Goal: Task Accomplishment & Management: Manage account settings

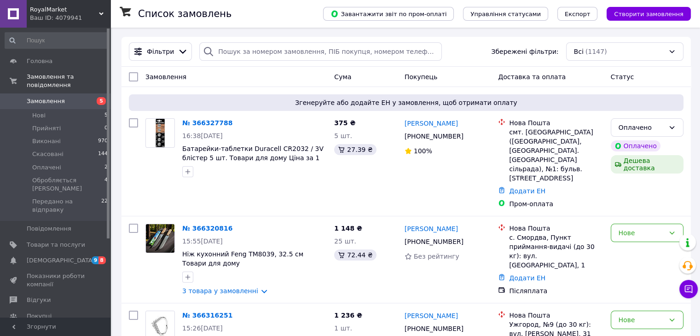
click at [74, 17] on div "Ваш ID: 4079941" at bounding box center [70, 18] width 80 height 8
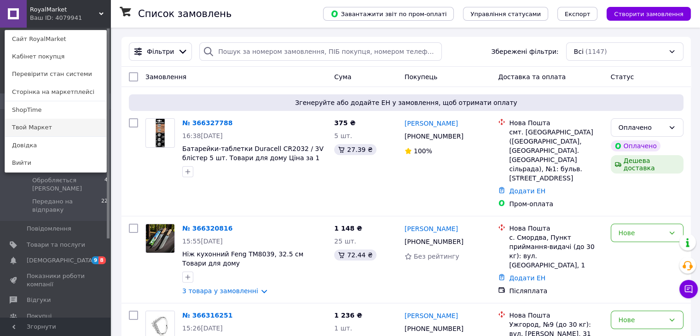
click at [52, 130] on link "Твой Маркет" at bounding box center [55, 127] width 101 height 17
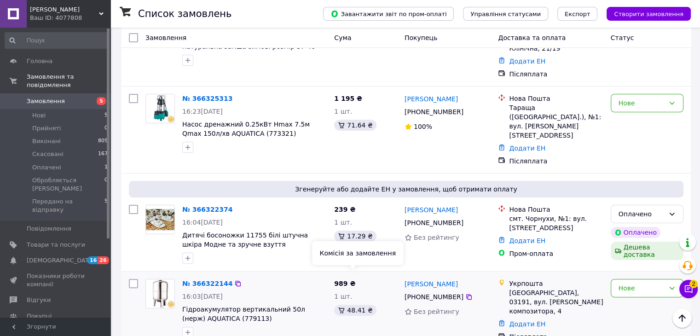
scroll to position [92, 0]
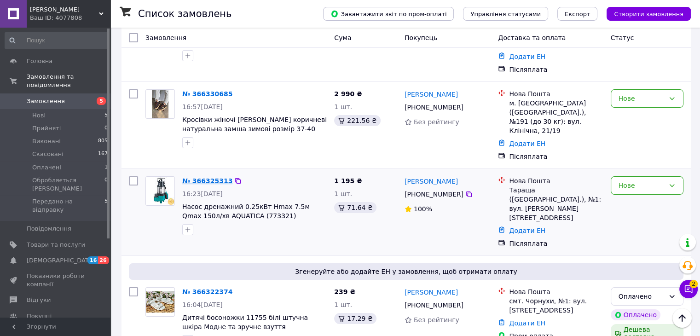
click at [213, 177] on link "№ 366325313" at bounding box center [207, 180] width 50 height 7
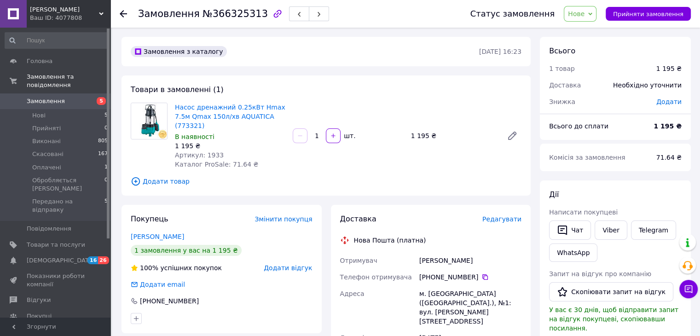
click at [126, 14] on icon at bounding box center [123, 13] width 7 height 7
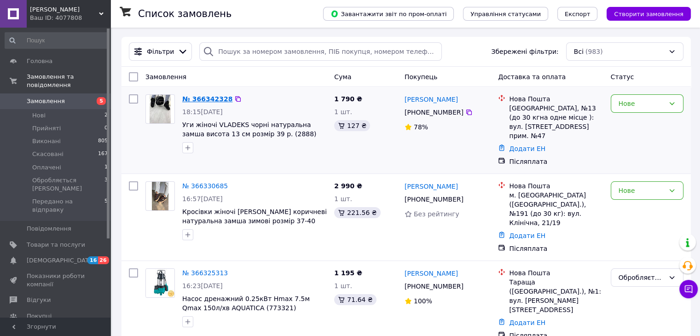
click at [202, 95] on link "№ 366342328" at bounding box center [207, 98] width 50 height 7
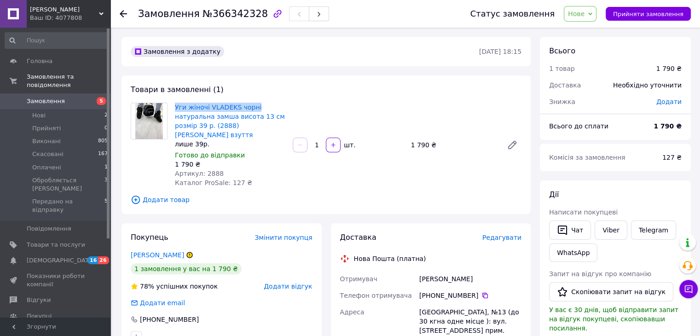
drag, startPoint x: 172, startPoint y: 104, endPoint x: 253, endPoint y: 104, distance: 80.5
click at [253, 104] on div "Уги жіночі VLADEKS чорні натуральна замша висота 13 см розмір 39 р. (2888) Якіс…" at bounding box center [230, 145] width 118 height 88
copy link "Уги жіночі VLADEKS чорні"
click at [616, 229] on link "Viber" at bounding box center [610, 229] width 32 height 19
click at [122, 17] on icon at bounding box center [123, 13] width 7 height 7
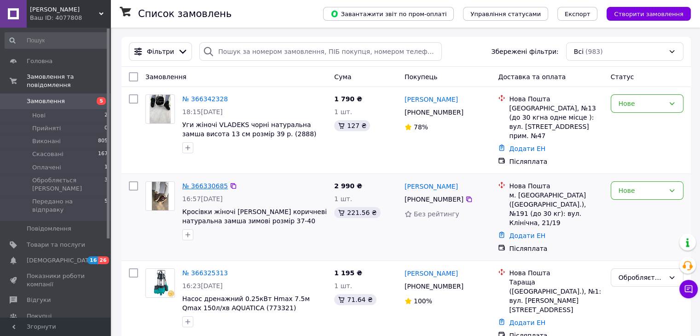
click at [212, 182] on link "№ 366330685" at bounding box center [205, 185] width 46 height 7
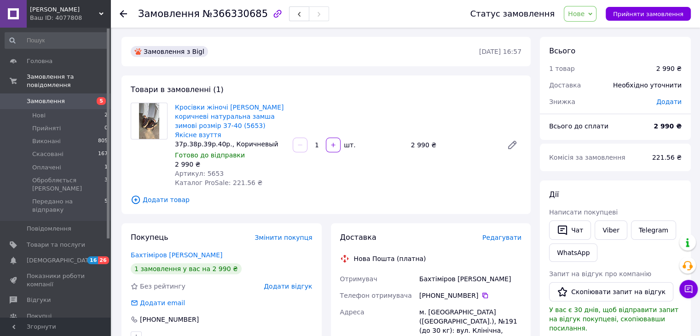
click at [584, 17] on span "Нове" at bounding box center [576, 13] width 17 height 7
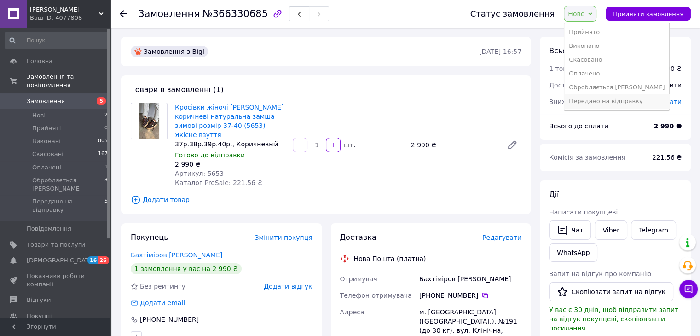
click at [595, 101] on li "Передано на відправку" at bounding box center [616, 101] width 105 height 14
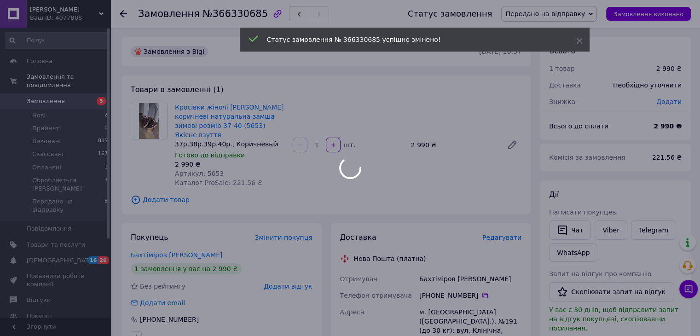
scroll to position [46, 0]
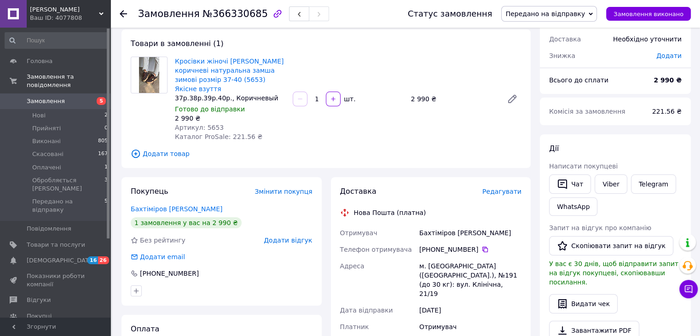
click at [123, 14] on icon at bounding box center [123, 13] width 7 height 7
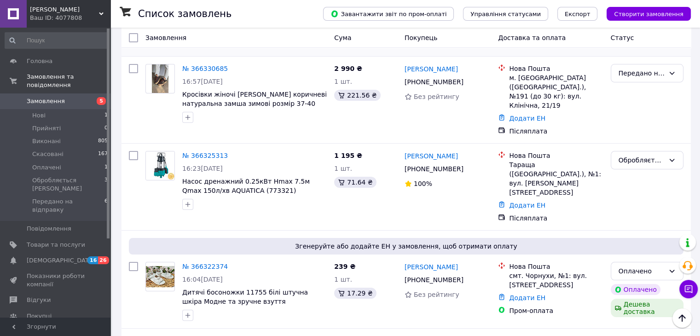
scroll to position [138, 0]
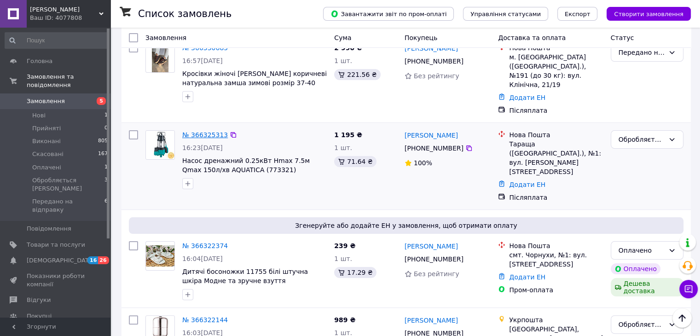
click at [210, 131] on link "№ 366325313" at bounding box center [205, 134] width 46 height 7
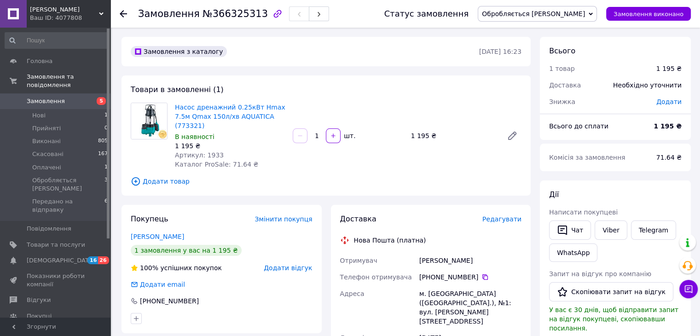
click at [122, 11] on use at bounding box center [123, 13] width 7 height 7
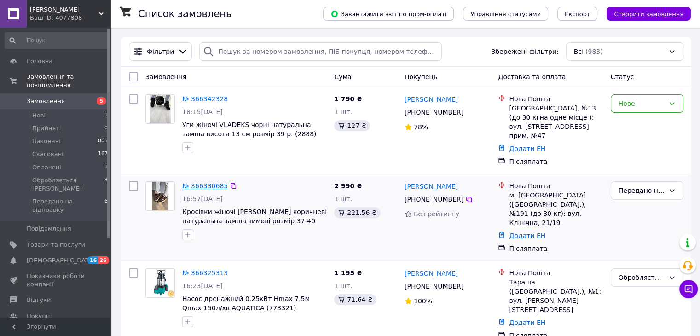
click at [206, 182] on link "№ 366330685" at bounding box center [205, 185] width 46 height 7
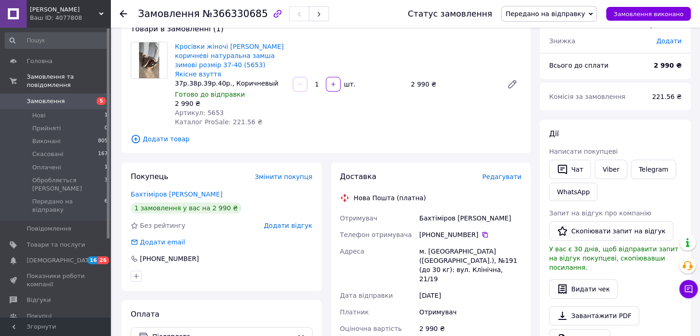
scroll to position [46, 0]
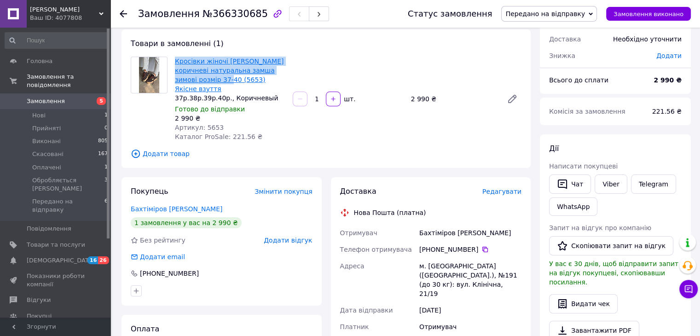
drag, startPoint x: 173, startPoint y: 56, endPoint x: 200, endPoint y: 79, distance: 35.5
click at [200, 79] on div "Кросівки жіночі MOLLY коричневі натуральна замша зимові розмір 37-40 (5653) Які…" at bounding box center [230, 99] width 118 height 88
copy link "Кросівки жіночі MOLLY коричневі натуральна замша зимові розмір 37-40 (5653"
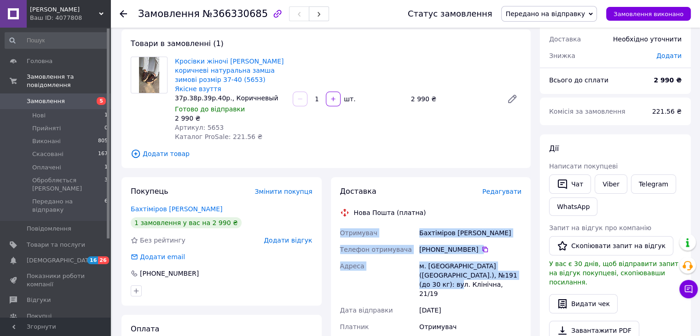
drag, startPoint x: 339, startPoint y: 219, endPoint x: 504, endPoint y: 268, distance: 171.2
click at [504, 268] on div "Отримувач Бахтіміров Євген Телефон отримувача +380 93 378 58 77   Адреса м. Киї…" at bounding box center [430, 317] width 185 height 186
copy div "Отримувач Бахтіміров Євген Телефон отримувача +380 93 378 58 77   Адреса м. Киї…"
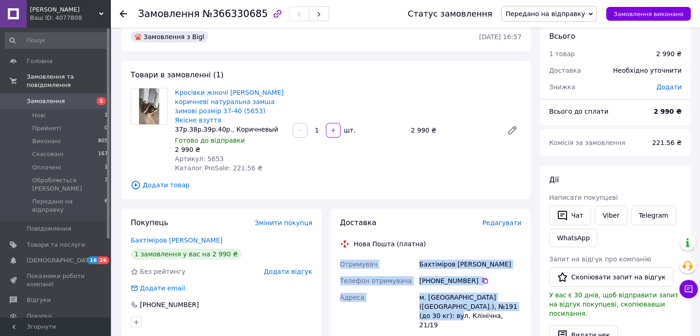
scroll to position [0, 0]
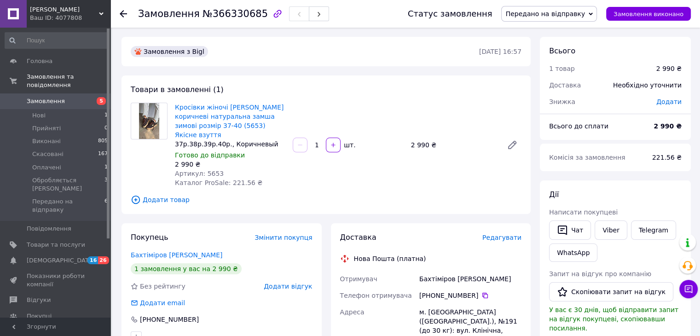
click at [230, 10] on span "№366330685" at bounding box center [234, 13] width 65 height 11
copy span "366330685"
drag, startPoint x: 456, startPoint y: 270, endPoint x: 408, endPoint y: 269, distance: 48.8
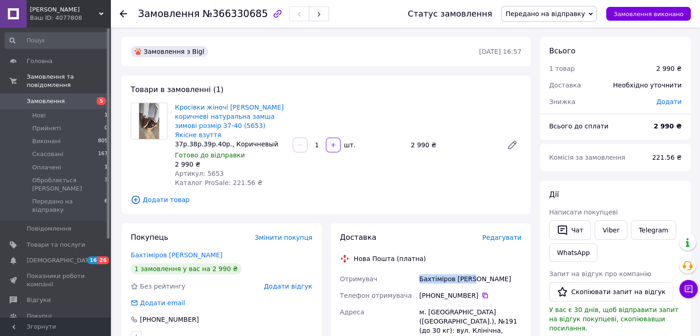
copy div "Отримувач Бахтіміров Євген"
click at [122, 14] on icon at bounding box center [123, 13] width 7 height 7
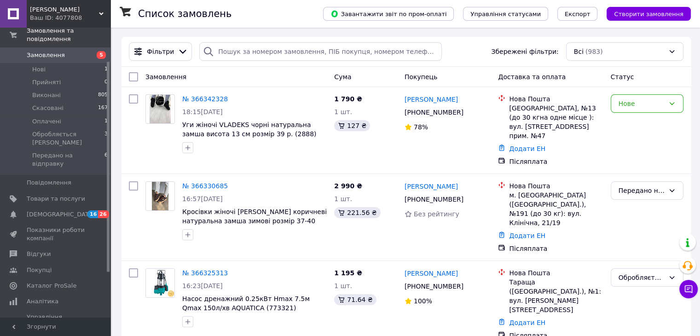
click at [85, 14] on div "Ваш ID: 4077808" at bounding box center [70, 18] width 80 height 8
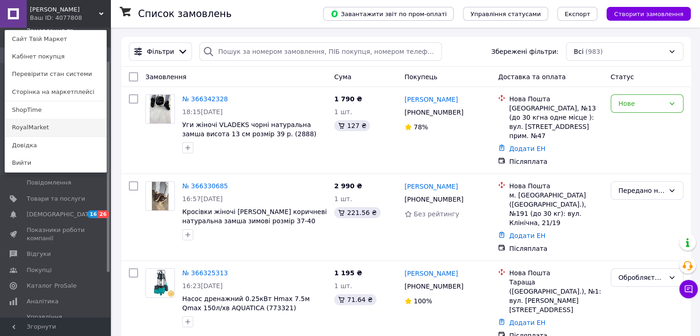
click at [56, 126] on link "RoyalMarket" at bounding box center [55, 127] width 101 height 17
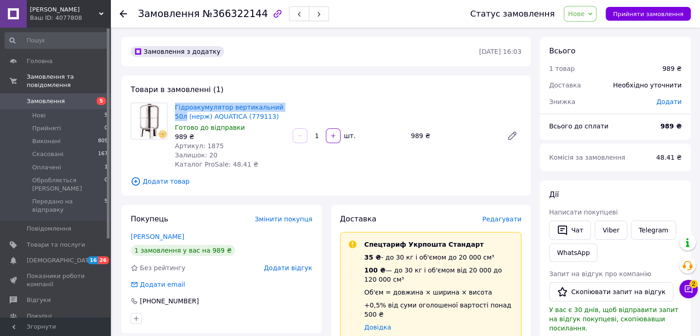
drag, startPoint x: 175, startPoint y: 102, endPoint x: 282, endPoint y: 101, distance: 106.7
click at [282, 101] on div "Гідроакумулятор вертикальний 50л (нерж) AQUATICA (779113) Готово до відправки 9…" at bounding box center [230, 136] width 118 height 70
copy link "Гідроакумулятор вертикальний 50л"
click at [123, 12] on icon at bounding box center [123, 13] width 7 height 7
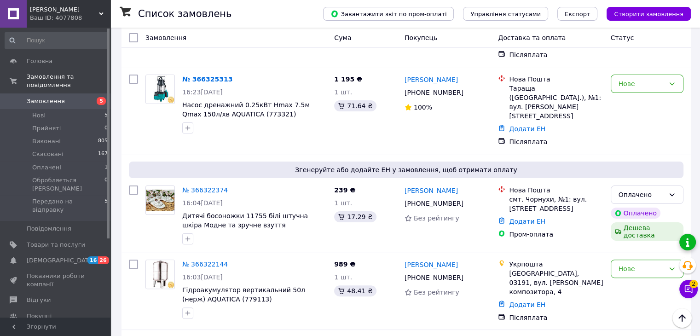
scroll to position [230, 0]
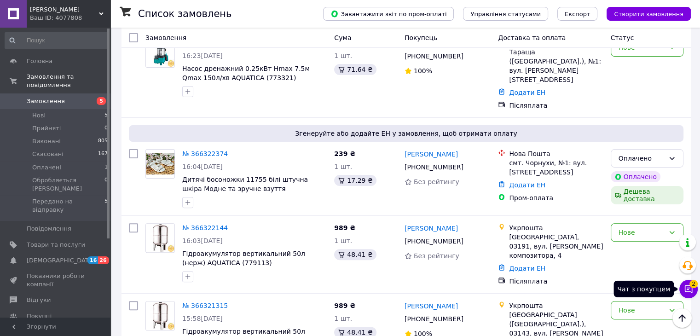
click at [692, 286] on span "2" at bounding box center [693, 284] width 8 height 8
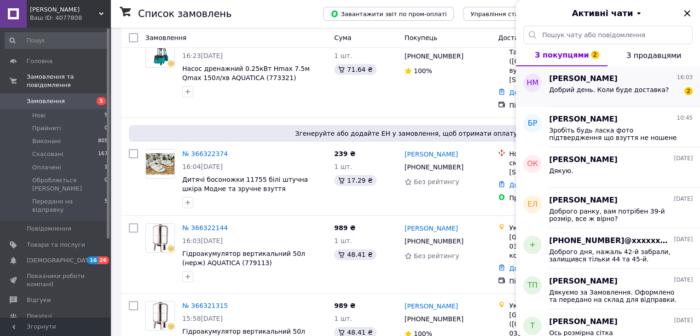
click at [643, 84] on div "Добрий день. Коли буде доставка? 2" at bounding box center [621, 91] width 144 height 15
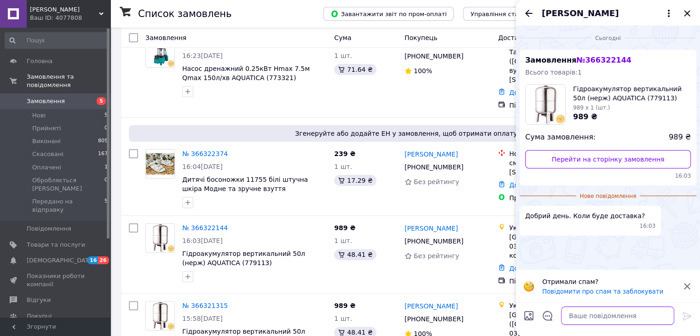
click at [594, 316] on textarea at bounding box center [617, 315] width 113 height 18
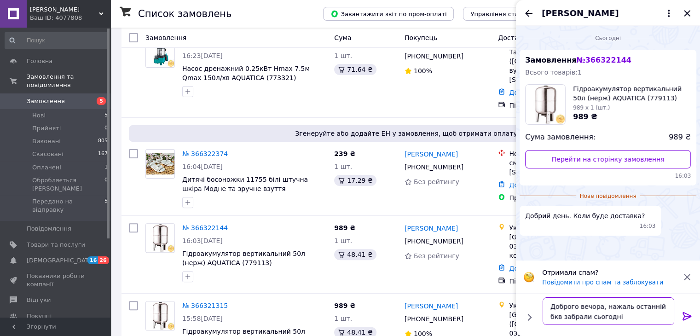
click at [658, 306] on textarea "Доброго вечора, нажаль останній бкв забрали сьогодні" at bounding box center [608, 311] width 132 height 28
click at [616, 318] on textarea "Доброго вечора, нажаль останній був забрали сьогодні" at bounding box center [608, 311] width 132 height 28
type textarea "Доброго вечора, нажаль останній був забрали сьогодні, вибачте будь-ласка"
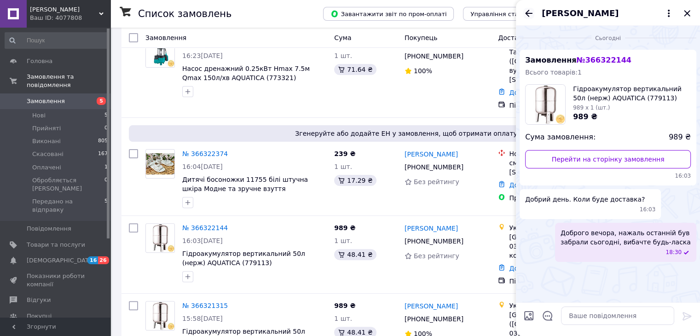
click at [529, 13] on icon "Назад" at bounding box center [528, 13] width 11 height 11
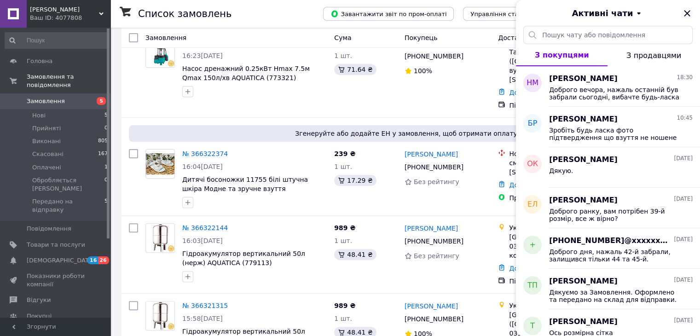
click at [685, 13] on icon "Закрити" at bounding box center [686, 13] width 11 height 11
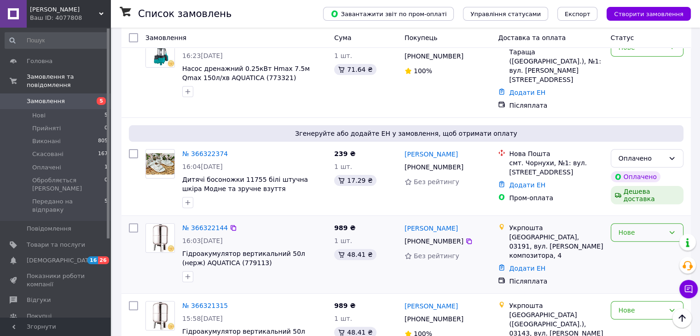
click at [633, 227] on div "Нове" at bounding box center [641, 232] width 46 height 10
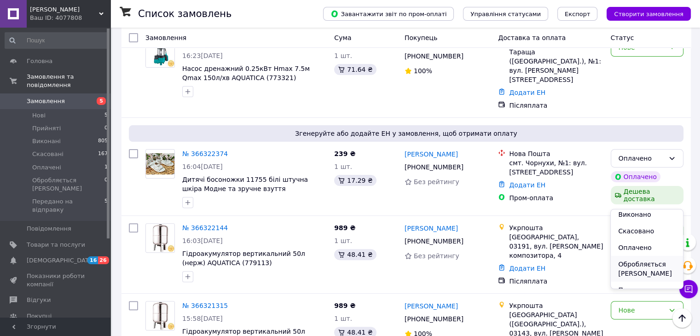
scroll to position [39, 0]
click at [642, 249] on li "Обробляється [PERSON_NAME]" at bounding box center [646, 250] width 72 height 26
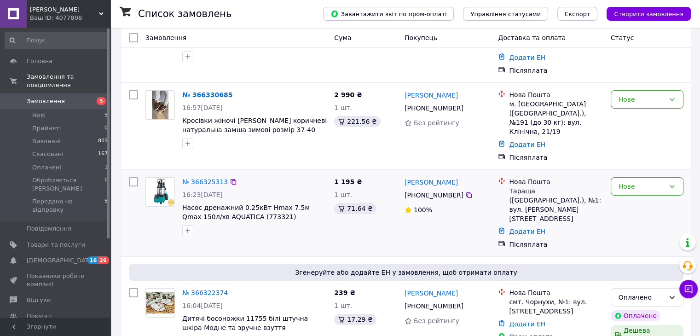
scroll to position [92, 0]
click at [649, 180] on div "Нове" at bounding box center [641, 185] width 46 height 10
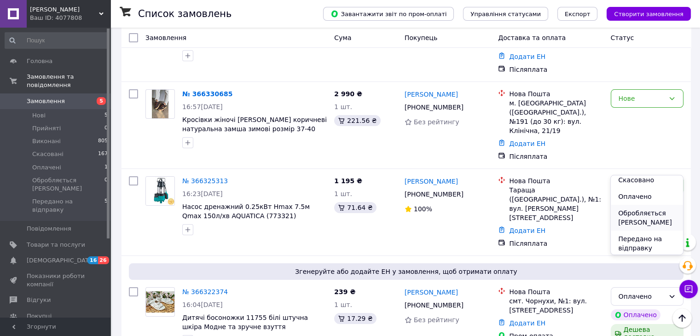
scroll to position [39, 0]
click at [646, 216] on li "Обробляється [PERSON_NAME]" at bounding box center [646, 216] width 72 height 26
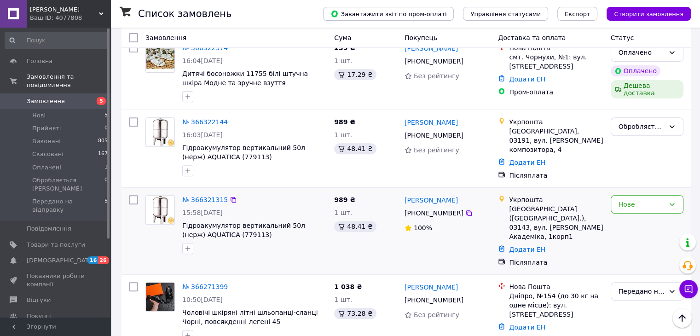
scroll to position [368, 0]
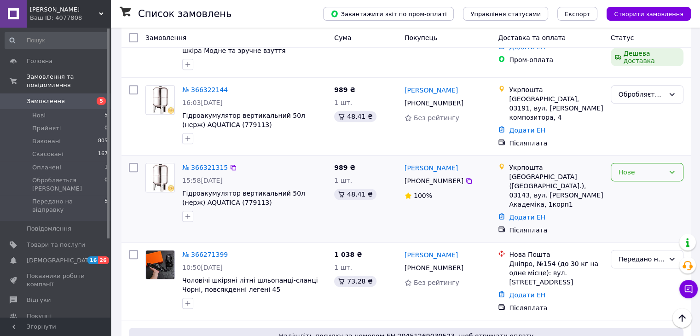
click at [632, 167] on div "Нове" at bounding box center [641, 172] width 46 height 10
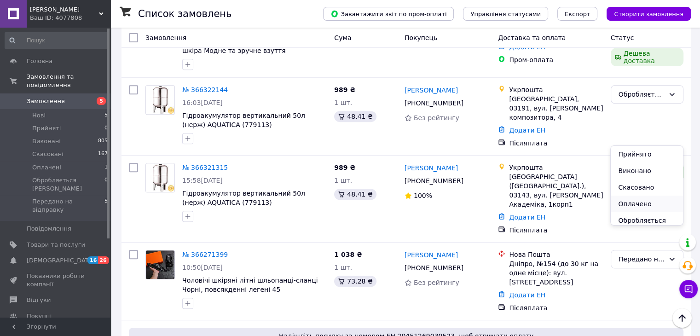
scroll to position [38, 0]
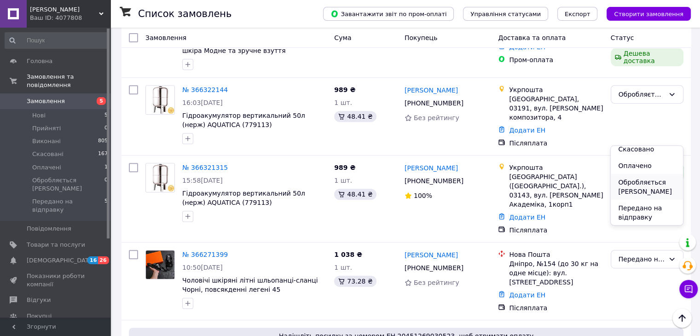
click at [642, 184] on li "Обробляється [PERSON_NAME]" at bounding box center [646, 187] width 72 height 26
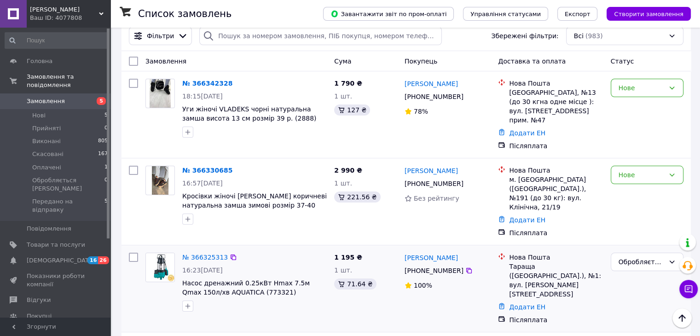
scroll to position [0, 0]
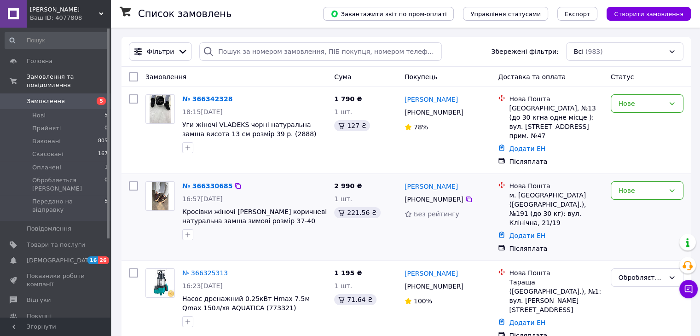
click at [205, 182] on link "№ 366330685" at bounding box center [207, 185] width 50 height 7
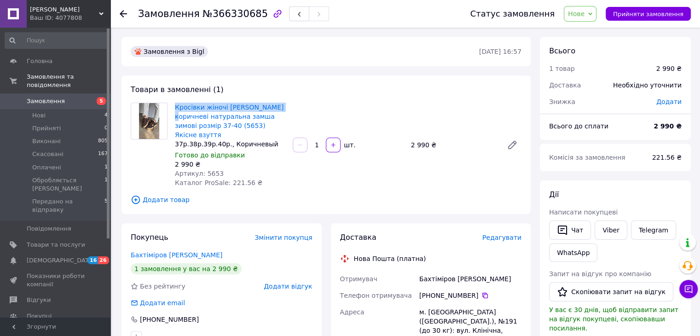
drag, startPoint x: 173, startPoint y: 104, endPoint x: 277, endPoint y: 98, distance: 104.6
click at [277, 98] on div "Товари в замовленні (1) Кросівки жіночі MOLLY коричневі натуральна замша зимові…" at bounding box center [325, 144] width 409 height 138
copy link "Кросівки жіночі MOLLY коричневі"
click at [603, 227] on link "Viber" at bounding box center [610, 229] width 32 height 19
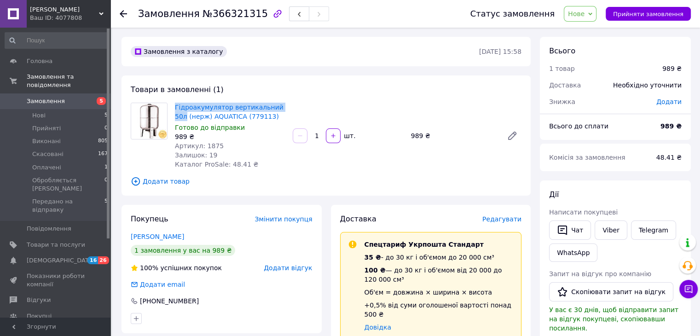
drag, startPoint x: 173, startPoint y: 103, endPoint x: 282, endPoint y: 104, distance: 108.1
click at [282, 104] on div "Гідроакумулятор вертикальний 50л (нерж) AQUATICA (779113) Готово до відправки 9…" at bounding box center [230, 136] width 118 height 70
copy link "Гідроакумулятор вертикальний 50л"
click at [608, 233] on link "Viber" at bounding box center [610, 229] width 32 height 19
click at [121, 13] on use at bounding box center [123, 13] width 7 height 7
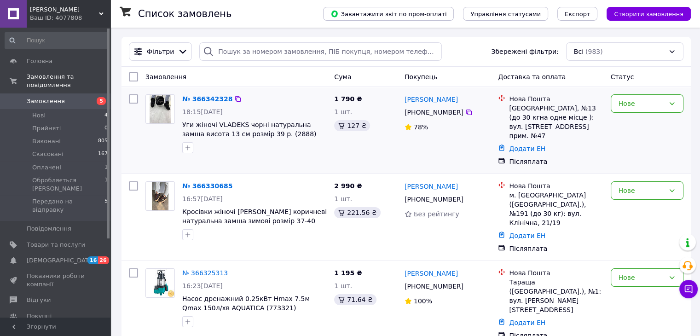
scroll to position [92, 0]
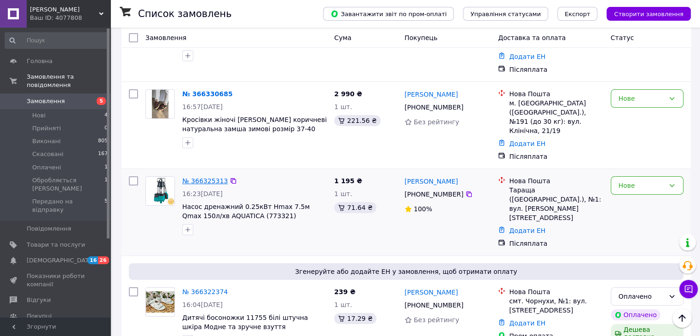
click at [197, 177] on link "№ 366325313" at bounding box center [205, 180] width 46 height 7
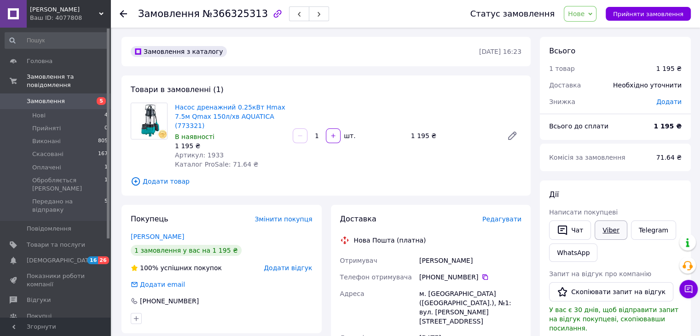
click at [604, 224] on link "Viber" at bounding box center [610, 229] width 32 height 19
drag, startPoint x: 172, startPoint y: 105, endPoint x: 247, endPoint y: 119, distance: 75.7
click at [247, 119] on div "Насос дренажний 0.25кВт Hmax 7.5м Qmax 150л/хв AQUATICA (773321) В наявності 1 …" at bounding box center [230, 136] width 118 height 70
copy link "Насос дренажний 0.25кВт Hmax 7.5м Qmax 150л/хв AQUATICA"
click at [596, 11] on span "Нове" at bounding box center [579, 14] width 33 height 16
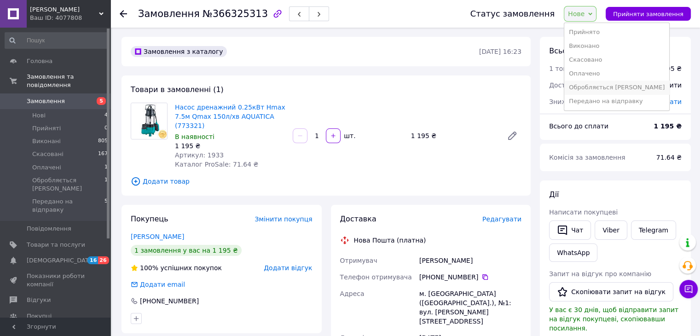
click at [613, 87] on li "Обробляється [PERSON_NAME]" at bounding box center [616, 87] width 105 height 14
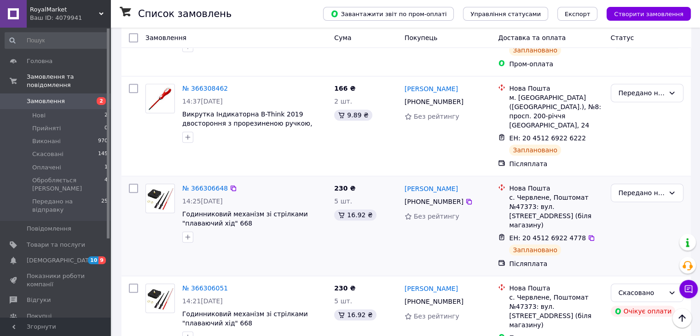
scroll to position [414, 0]
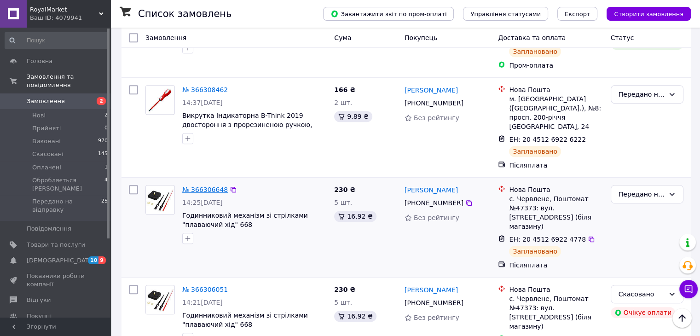
click at [191, 186] on link "№ 366306648" at bounding box center [205, 189] width 46 height 7
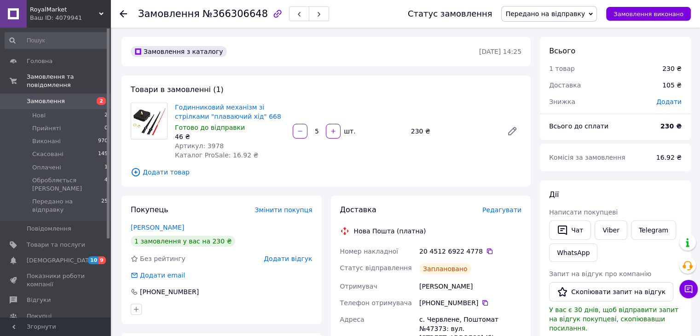
click at [239, 13] on span "№366306648" at bounding box center [234, 13] width 65 height 11
copy span "366306648"
click at [487, 251] on icon at bounding box center [490, 251] width 6 height 6
drag, startPoint x: 483, startPoint y: 288, endPoint x: 402, endPoint y: 288, distance: 81.4
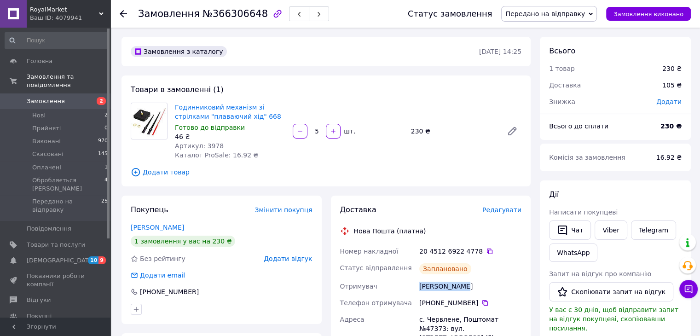
copy div "Отримувач [PERSON_NAME]"
click at [126, 15] on icon at bounding box center [123, 13] width 7 height 7
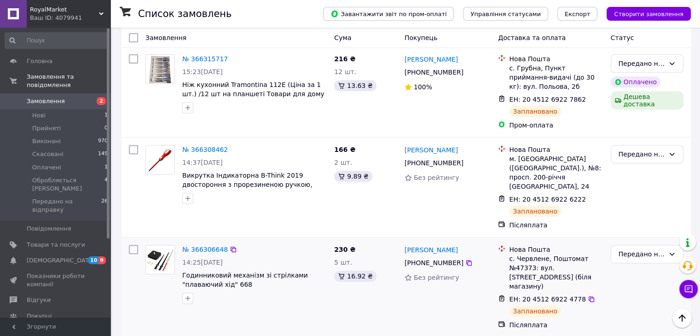
scroll to position [322, 0]
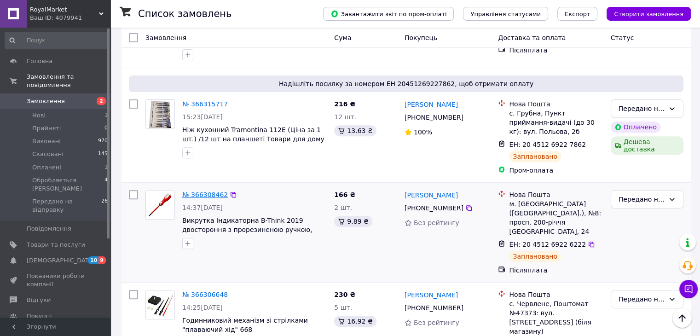
click at [205, 191] on link "№ 366308462" at bounding box center [205, 194] width 46 height 7
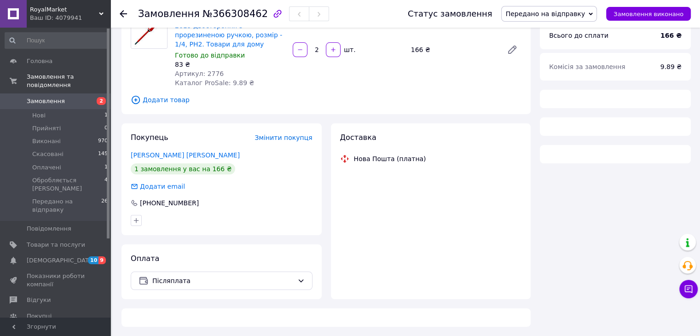
click at [234, 13] on span "№366308462" at bounding box center [234, 13] width 65 height 11
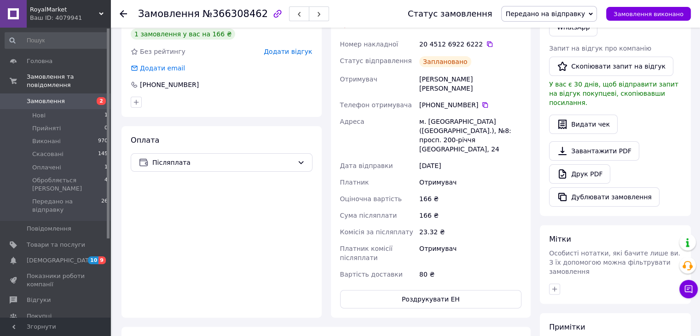
scroll to position [322, 0]
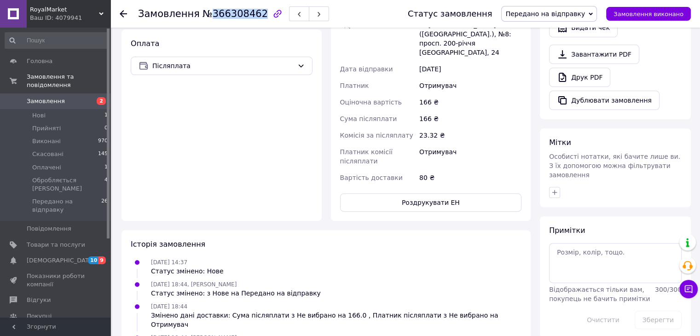
click at [234, 13] on span "№366308462" at bounding box center [234, 13] width 65 height 11
copy span "366308462"
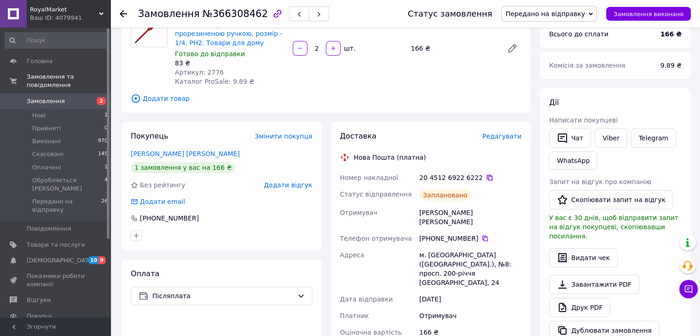
click at [486, 177] on icon at bounding box center [489, 177] width 7 height 7
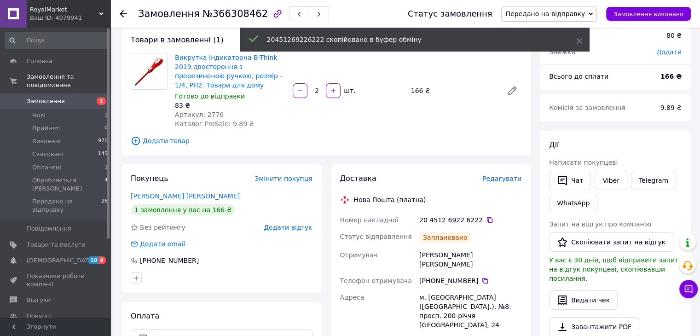
scroll to position [0, 0]
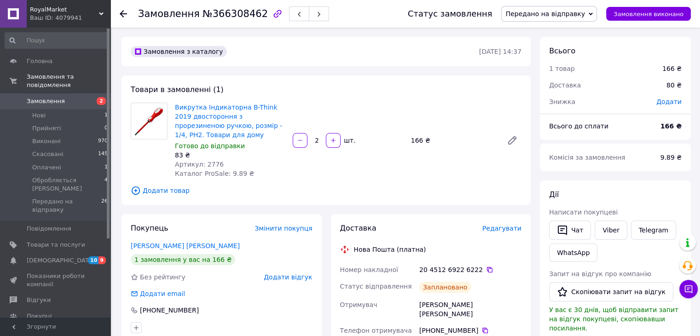
drag, startPoint x: 519, startPoint y: 303, endPoint x: 411, endPoint y: 303, distance: 108.1
copy div "Отримувач Высочанський-Швабович Андрій"
click at [124, 16] on icon at bounding box center [123, 13] width 7 height 7
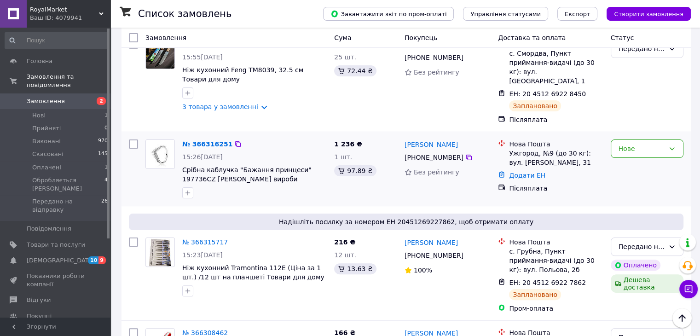
scroll to position [276, 0]
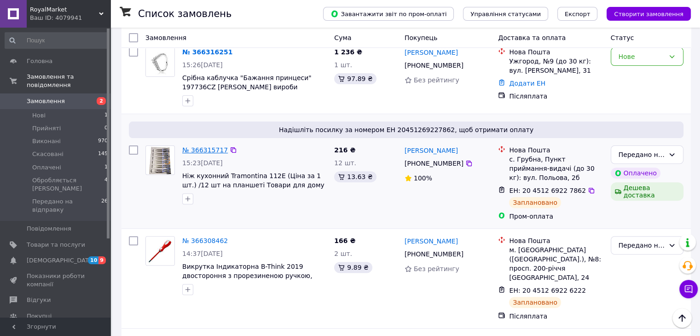
click at [213, 146] on link "№ 366315717" at bounding box center [205, 149] width 46 height 7
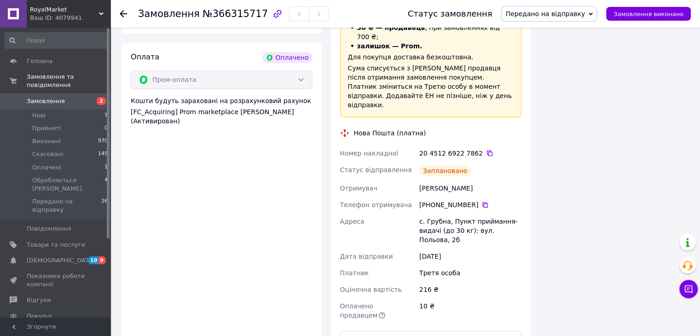
click at [230, 12] on span "№366315717" at bounding box center [234, 13] width 65 height 11
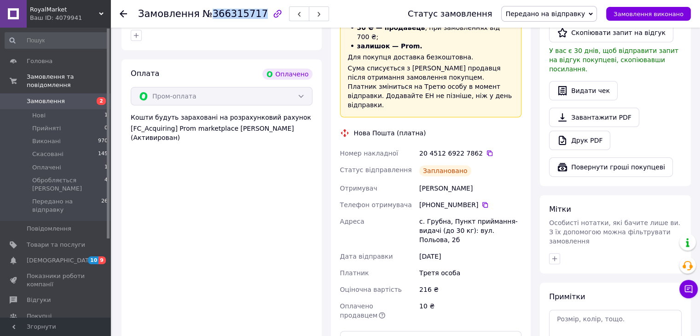
copy span "366315717"
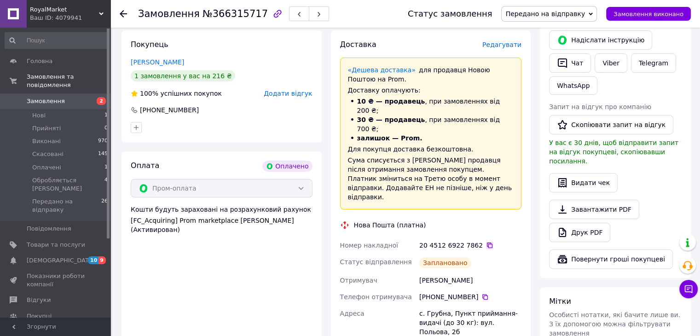
click at [486, 241] on icon at bounding box center [489, 244] width 7 height 7
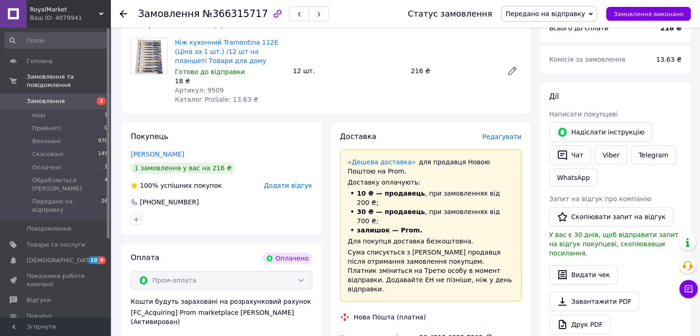
scroll to position [184, 0]
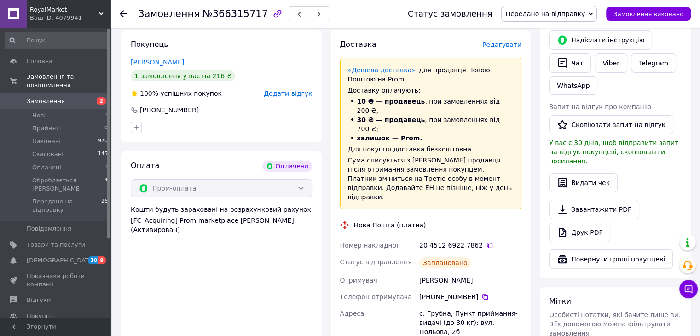
drag, startPoint x: 480, startPoint y: 252, endPoint x: 385, endPoint y: 257, distance: 94.9
click at [385, 257] on div "Номер накладної 20 4512 6922 7862   Статус відправлення Заплановано Отримувач С…" at bounding box center [430, 326] width 185 height 178
copy div "Отримувач Соколов Максим"
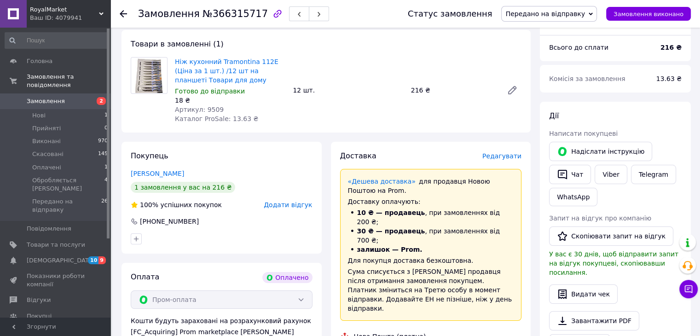
scroll to position [0, 0]
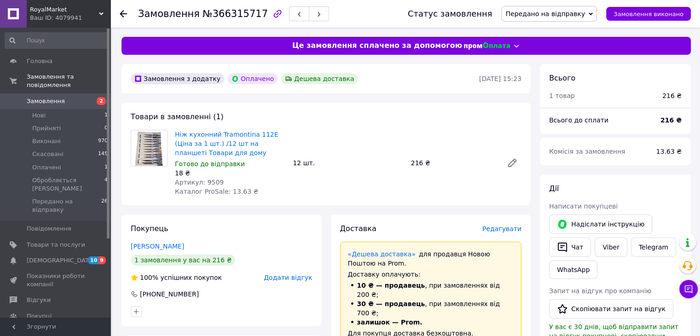
click at [125, 13] on icon at bounding box center [123, 13] width 7 height 7
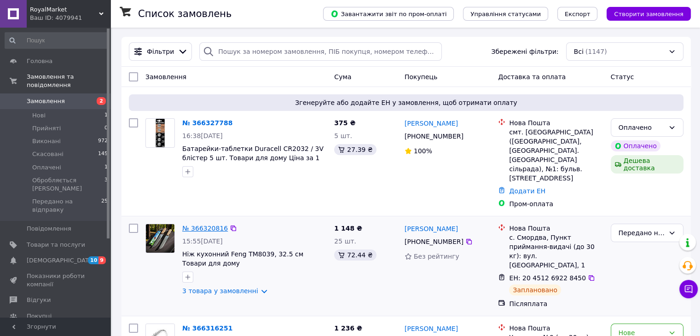
click at [204, 224] on link "№ 366320816" at bounding box center [205, 227] width 46 height 7
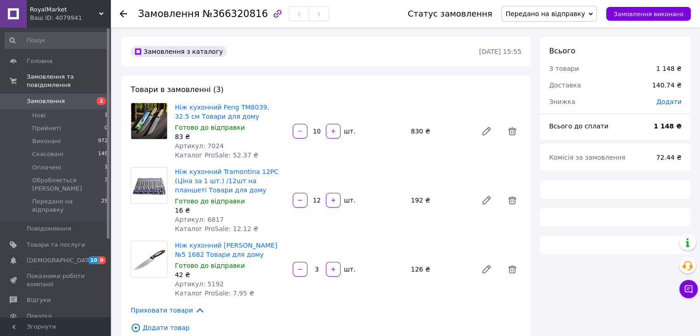
click at [231, 17] on span "№366320816" at bounding box center [234, 13] width 65 height 11
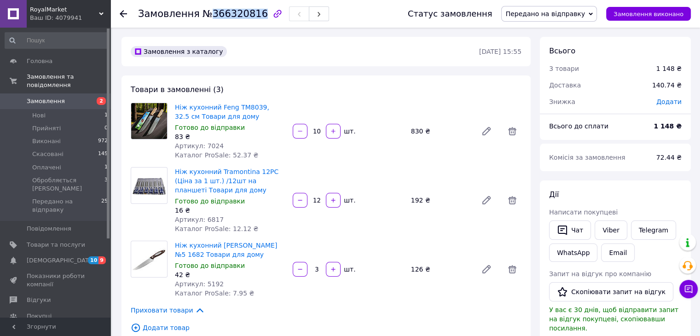
copy span "366320816"
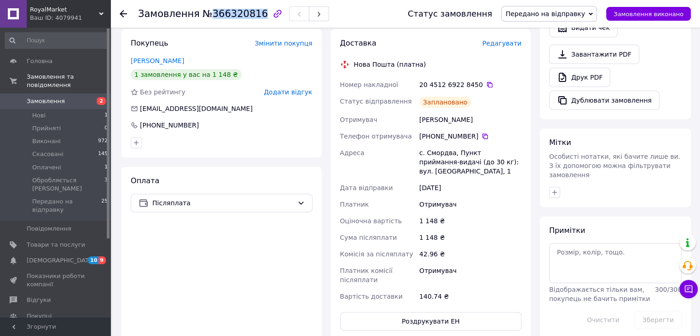
scroll to position [230, 0]
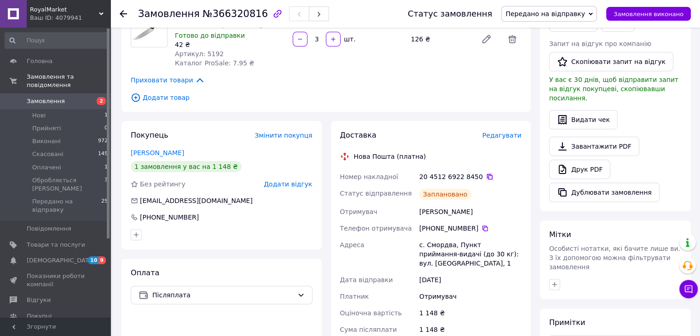
click at [487, 174] on icon at bounding box center [490, 177] width 6 height 6
drag, startPoint x: 486, startPoint y: 211, endPoint x: 401, endPoint y: 213, distance: 84.7
click at [401, 213] on div "Номер накладної 20 4512 6922 8450   Статус відправлення Заплановано Отримувач М…" at bounding box center [430, 282] width 185 height 228
copy div "Отримувач Мудрак Тетяна"
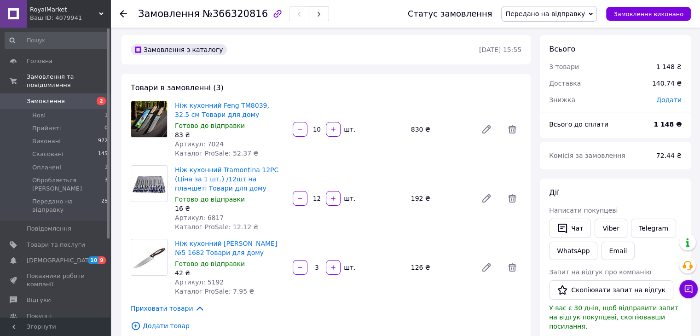
scroll to position [0, 0]
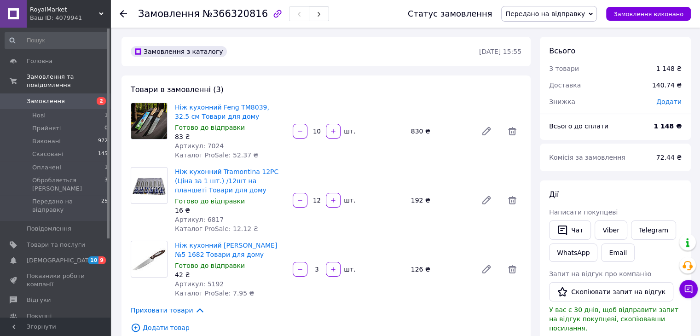
click at [123, 11] on use at bounding box center [123, 13] width 7 height 7
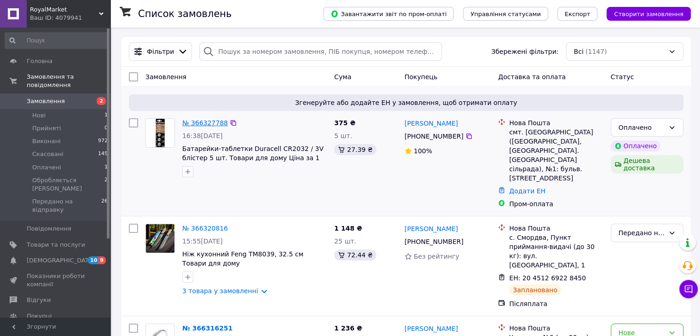
click at [209, 122] on link "№ 366327788" at bounding box center [205, 122] width 46 height 7
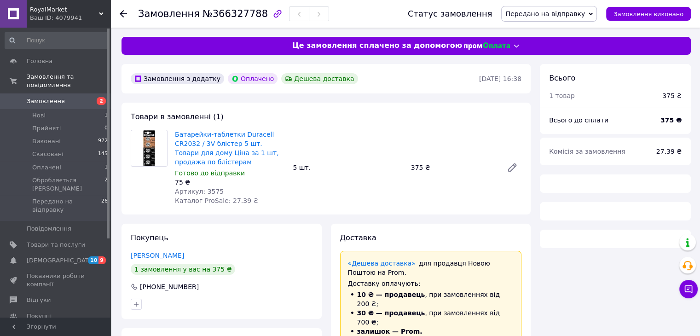
click at [236, 16] on span "№366327788" at bounding box center [234, 13] width 65 height 11
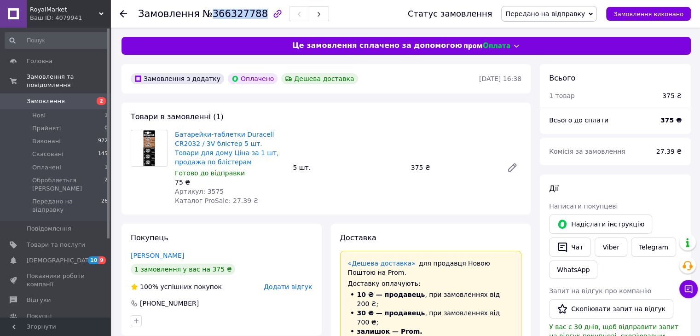
click at [236, 16] on span "№366327788" at bounding box center [234, 13] width 65 height 11
copy span "366327788"
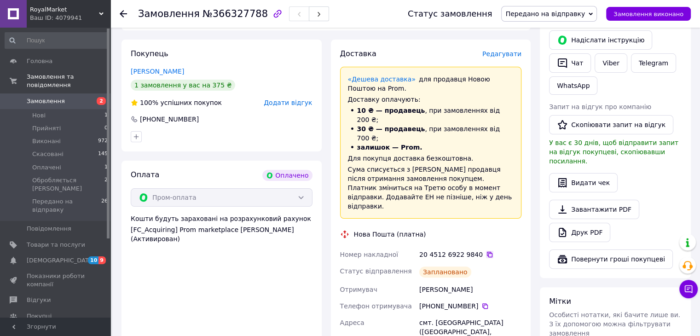
click at [486, 251] on icon at bounding box center [489, 254] width 7 height 7
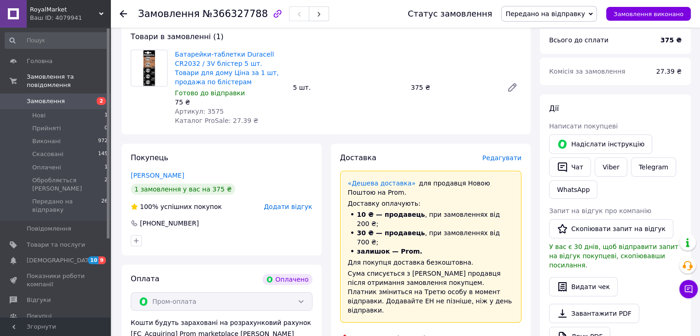
scroll to position [138, 0]
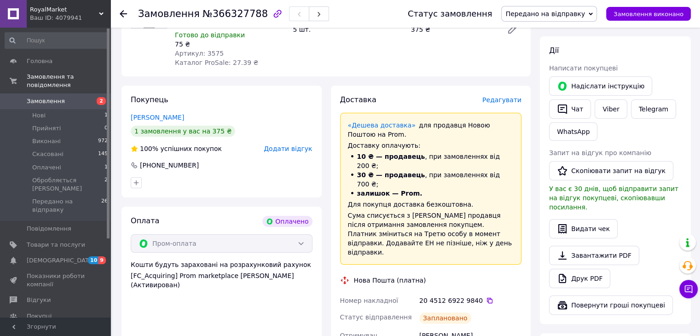
drag, startPoint x: 477, startPoint y: 297, endPoint x: 410, endPoint y: 297, distance: 66.7
copy div "Отримувач Ластівка Сергій"
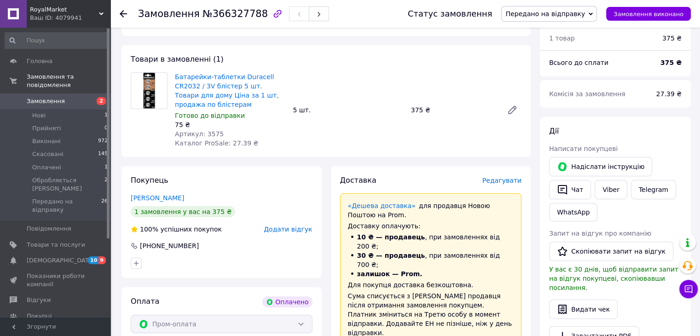
scroll to position [0, 0]
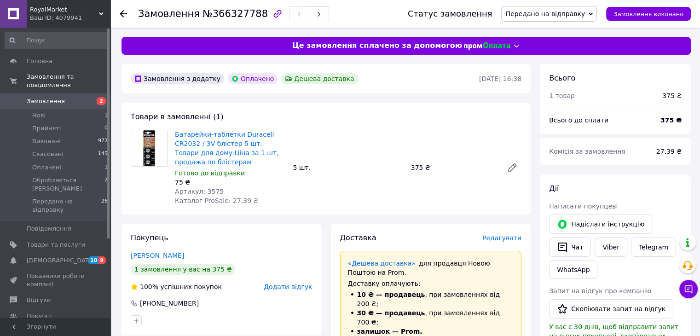
click at [128, 15] on div at bounding box center [129, 14] width 18 height 28
click at [123, 14] on icon at bounding box center [123, 13] width 7 height 7
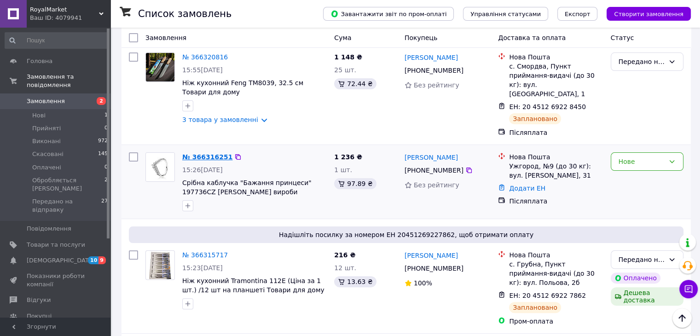
click at [211, 153] on link "№ 366316251" at bounding box center [207, 156] width 50 height 7
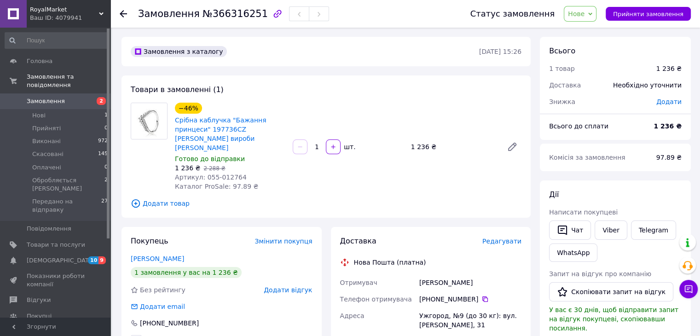
click at [67, 10] on span "RoyalMarket" at bounding box center [64, 10] width 69 height 8
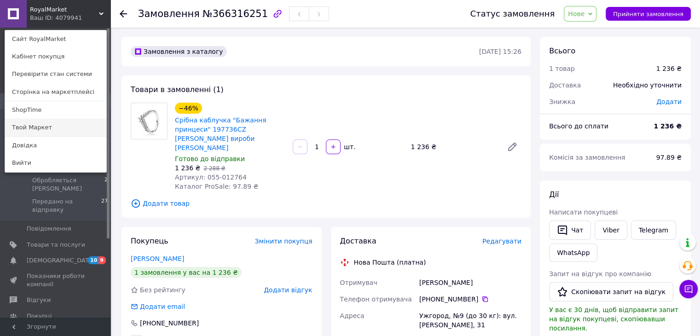
click at [60, 126] on link "Твой Маркет" at bounding box center [55, 127] width 101 height 17
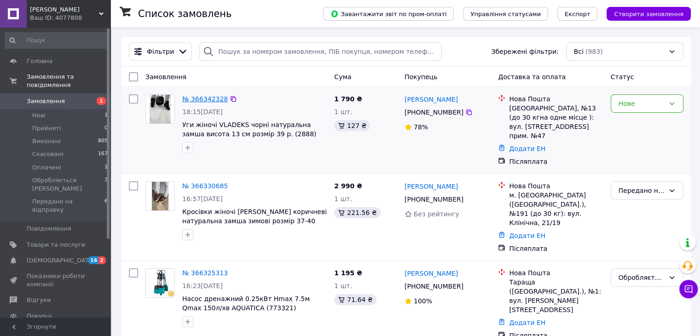
click at [191, 100] on link "№ 366342328" at bounding box center [205, 98] width 46 height 7
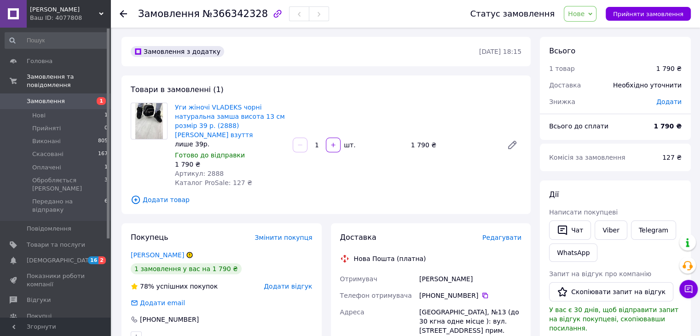
click at [594, 14] on span "Нове" at bounding box center [579, 14] width 33 height 16
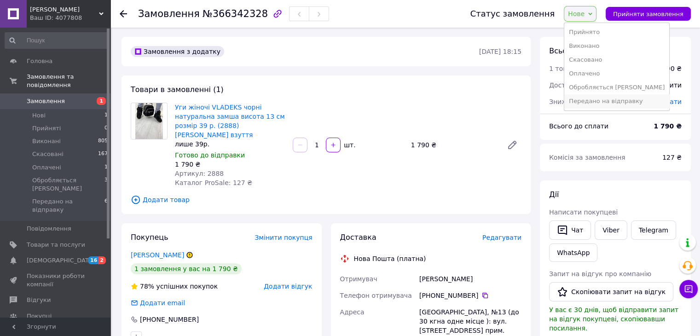
click at [604, 100] on li "Передано на відправку" at bounding box center [616, 101] width 105 height 14
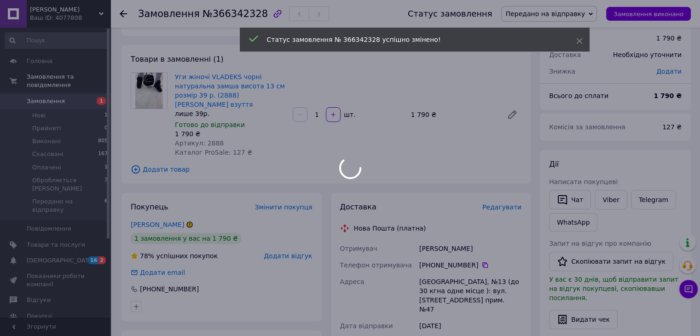
scroll to position [46, 0]
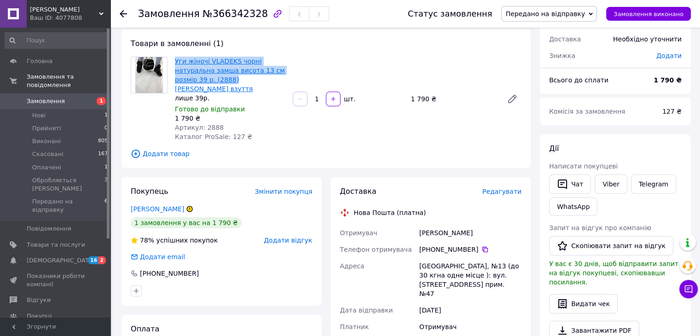
drag, startPoint x: 184, startPoint y: 60, endPoint x: 230, endPoint y: 79, distance: 50.1
click at [230, 79] on div "Уги жіночі VLADEKS чорні натуральна замша висота 13 см розмір 39 р. (2888) [PER…" at bounding box center [230, 99] width 118 height 88
copy link "Уги жіночі VLADEKS чорні натуральна замша висота 13 см розмір 39 р. (2888)"
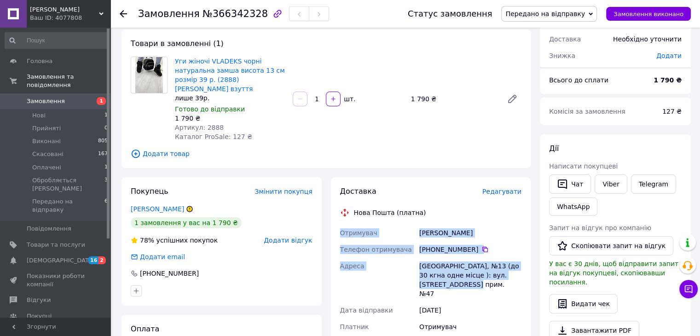
drag, startPoint x: 339, startPoint y: 223, endPoint x: 440, endPoint y: 279, distance: 115.7
click at [440, 279] on div "Отримувач [PERSON_NAME] Телефон отримувача +380 68 989 37 [GEOGRAPHIC_DATA], №1…" at bounding box center [430, 317] width 185 height 186
copy div "Отримувач [PERSON_NAME] Телефон отримувача +380 68 989 37 [GEOGRAPHIC_DATA], №1…"
click at [507, 245] on div "[PHONE_NUMBER]" at bounding box center [470, 249] width 102 height 9
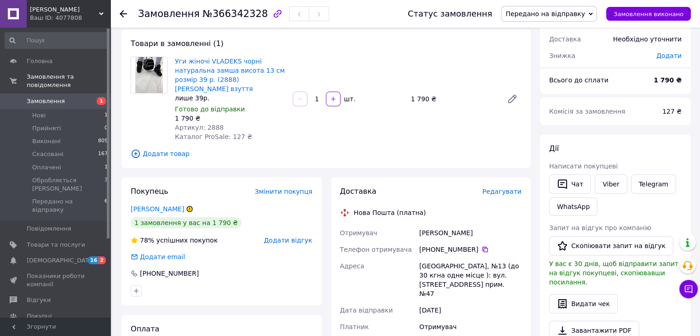
drag, startPoint x: 482, startPoint y: 224, endPoint x: 403, endPoint y: 218, distance: 79.3
click at [403, 224] on div "Отримувач [PERSON_NAME] Телефон отримувача +380 68 989 37 [GEOGRAPHIC_DATA], №1…" at bounding box center [430, 317] width 185 height 186
copy div "Отримувач [PERSON_NAME]"
click at [229, 12] on span "№366342328" at bounding box center [234, 13] width 65 height 11
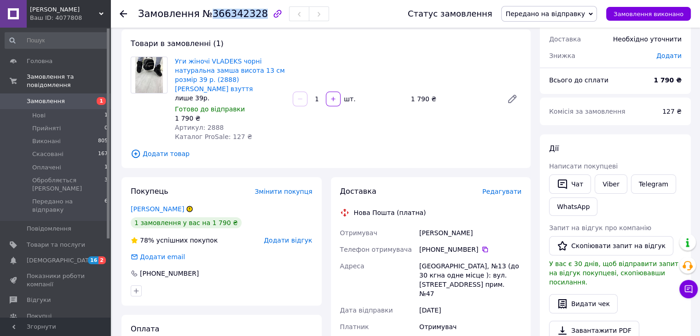
copy span "366342328"
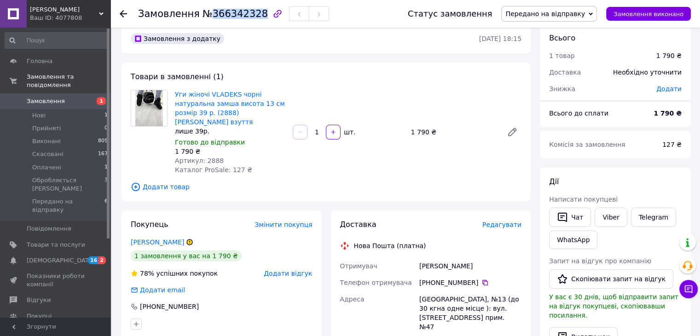
scroll to position [0, 0]
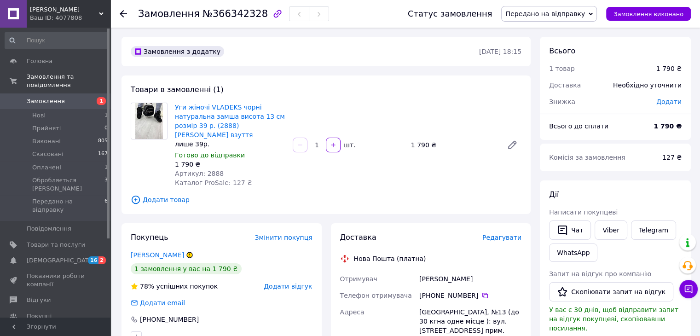
click at [81, 18] on div "Ваш ID: 4077808" at bounding box center [70, 18] width 80 height 8
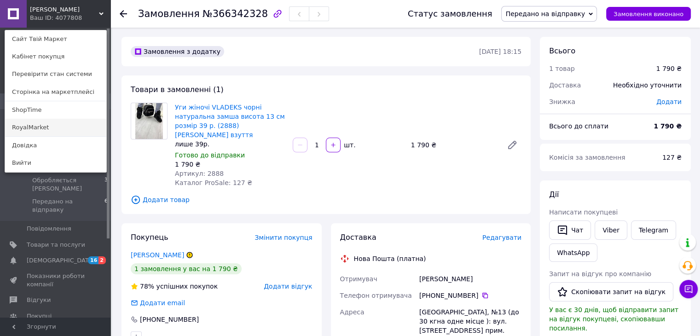
click at [57, 125] on link "RoyalMarket" at bounding box center [55, 127] width 101 height 17
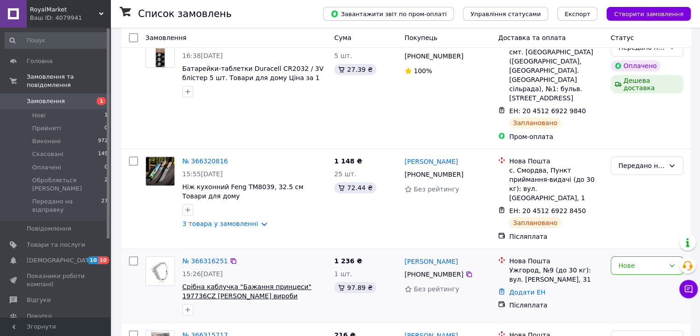
scroll to position [92, 0]
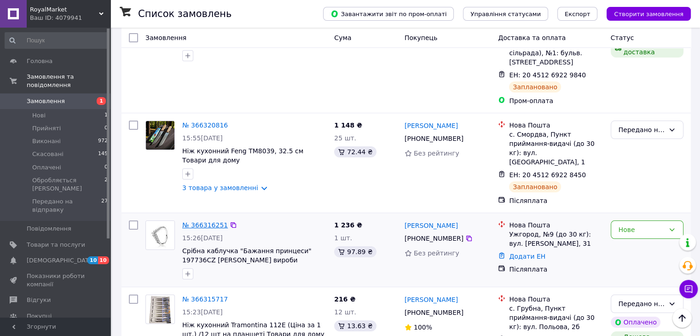
click at [200, 221] on link "№ 366316251" at bounding box center [205, 224] width 46 height 7
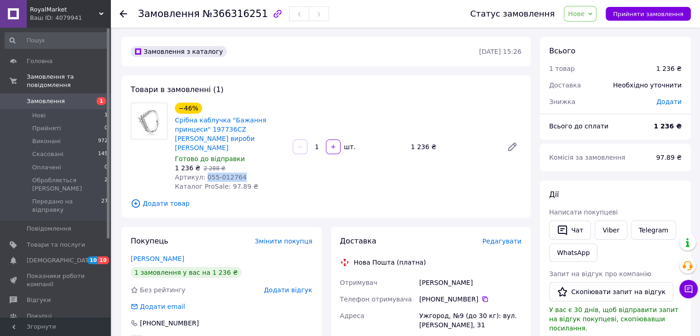
drag, startPoint x: 239, startPoint y: 168, endPoint x: 202, endPoint y: 169, distance: 37.3
click at [202, 172] on div "Артикул: 055-012764" at bounding box center [230, 176] width 110 height 9
copy span "055-012764"
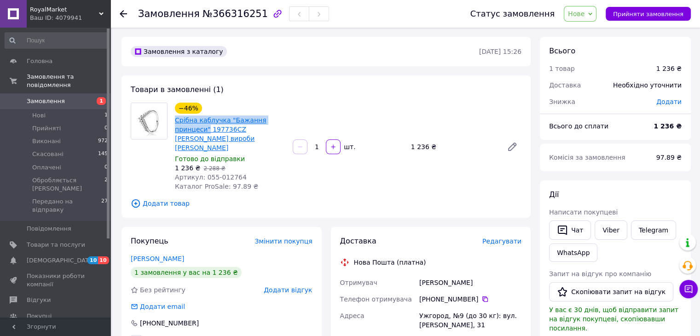
drag, startPoint x: 172, startPoint y: 118, endPoint x: 206, endPoint y: 131, distance: 36.4
click at [206, 131] on div "−46% Срібна каблучка "Бажання принцеси" 197736CZ Ювелірні вироби Pandora Royal …" at bounding box center [230, 147] width 118 height 92
copy link "Срібна каблучка "Бажання принцеси""
click at [600, 228] on link "Viber" at bounding box center [610, 229] width 32 height 19
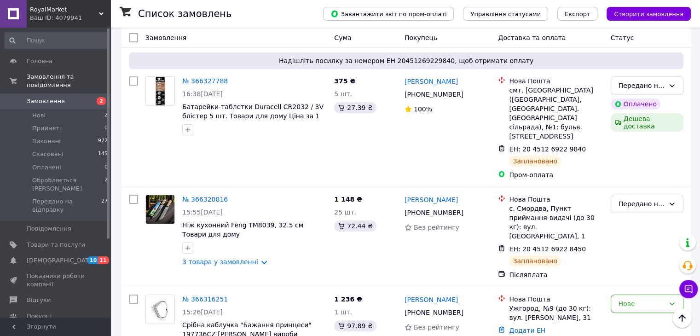
scroll to position [184, 0]
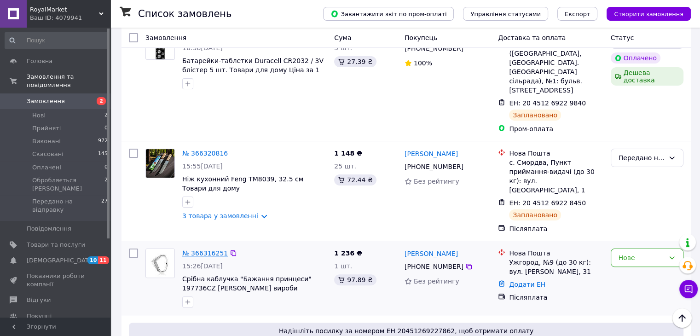
click at [213, 249] on link "№ 366316251" at bounding box center [205, 252] width 46 height 7
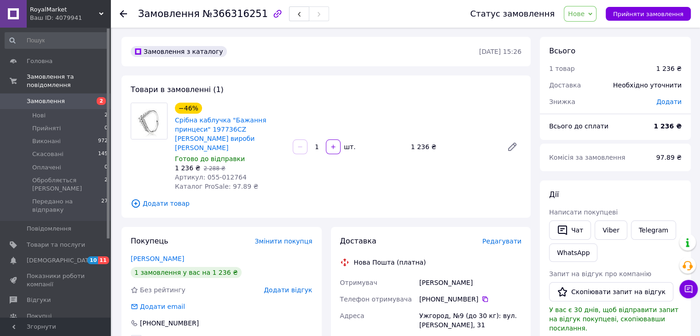
click at [581, 16] on span "Нове" at bounding box center [576, 13] width 17 height 7
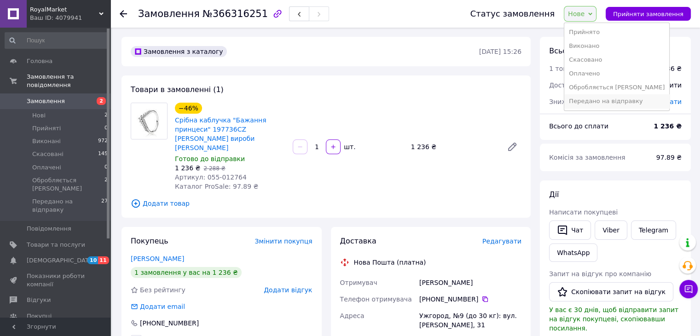
click at [594, 98] on li "Передано на відправку" at bounding box center [616, 101] width 105 height 14
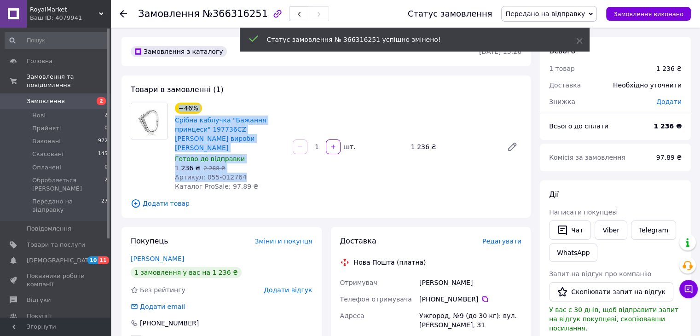
drag, startPoint x: 236, startPoint y: 168, endPoint x: 170, endPoint y: 169, distance: 66.2
click at [170, 169] on div "−46% Срібна каблучка "Бажання принцеси" 197736CZ Ювелірні вироби Pandora Royal …" at bounding box center [326, 147] width 398 height 88
click at [188, 173] on span "Артикул: 055-012764" at bounding box center [211, 176] width 72 height 7
click at [213, 173] on span "Артикул: 055-012764" at bounding box center [211, 176] width 72 height 7
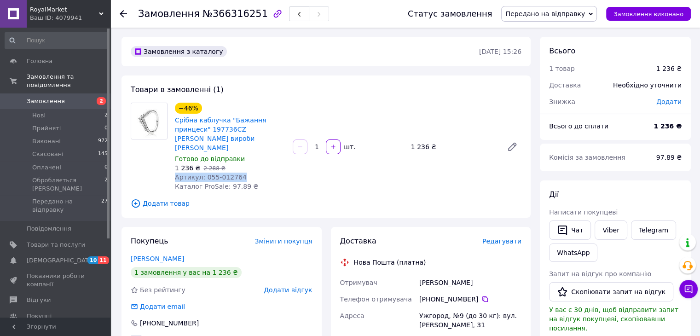
drag, startPoint x: 240, startPoint y: 167, endPoint x: 175, endPoint y: 171, distance: 65.0
click at [175, 172] on div "Артикул: 055-012764" at bounding box center [230, 176] width 110 height 9
copy span "Артикул: 055-012764"
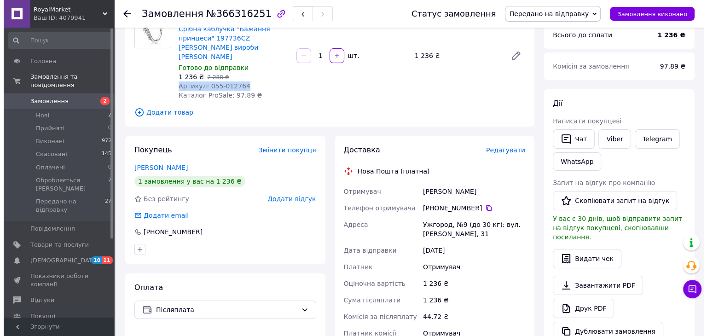
scroll to position [92, 0]
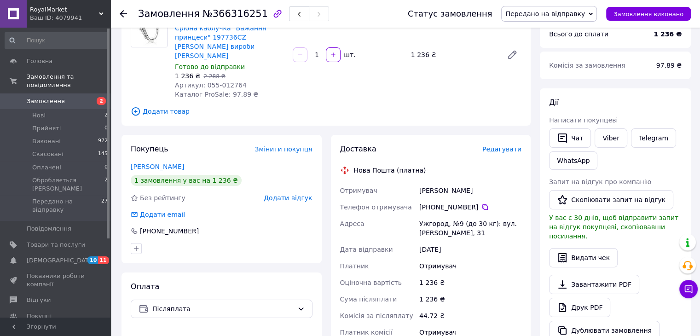
click at [501, 145] on span "Редагувати" at bounding box center [501, 148] width 39 height 7
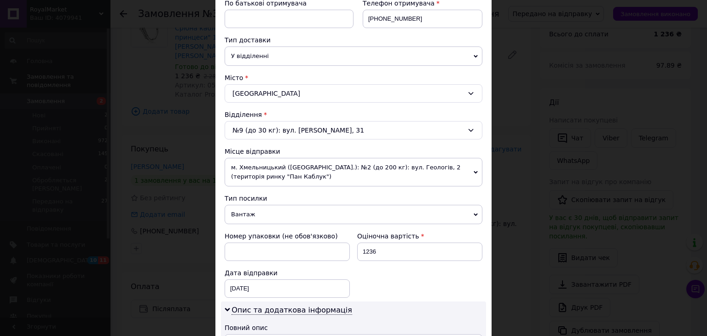
scroll to position [184, 0]
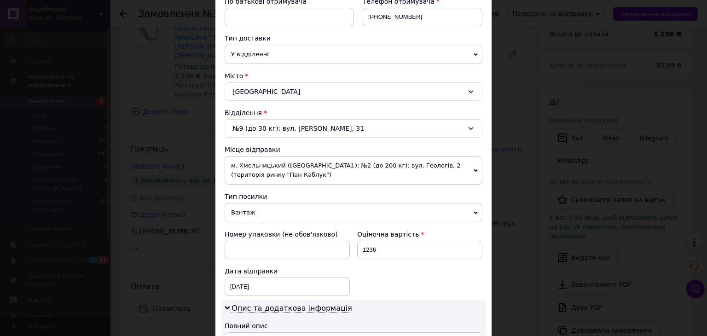
click at [291, 166] on span "м. Хмельницький ([GEOGRAPHIC_DATA].): №2 (до 200 кг): вул. Геологів, 2 (територ…" at bounding box center [353, 170] width 258 height 29
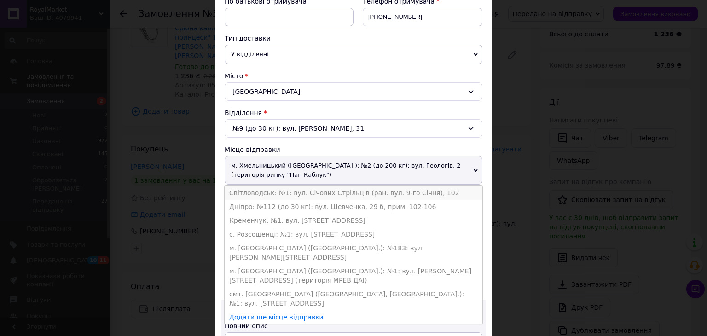
click at [274, 187] on li "Світловодськ: №1: вул. Січових Стрільців (ран. вул. 9-го Січня), 102" at bounding box center [353, 193] width 258 height 14
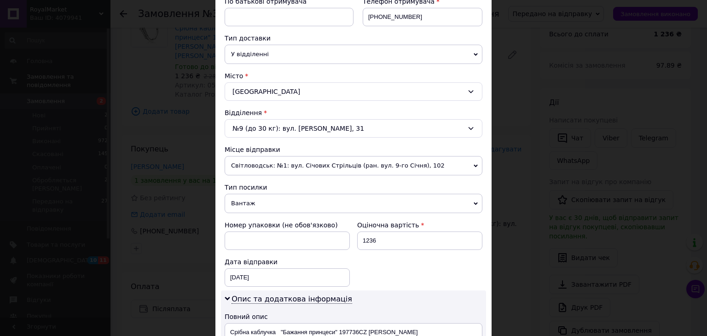
scroll to position [414, 0]
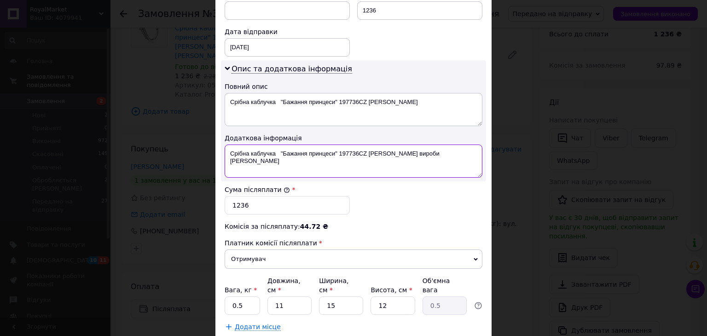
click at [266, 151] on textarea "Срібна каблучка "Бажання принцеси" 197736CZ [PERSON_NAME] вироби [PERSON_NAME]" at bounding box center [353, 160] width 258 height 33
paste textarea "ртикул: 055-012764"
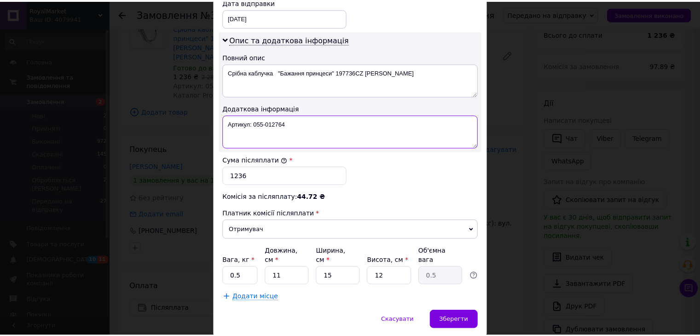
scroll to position [460, 0]
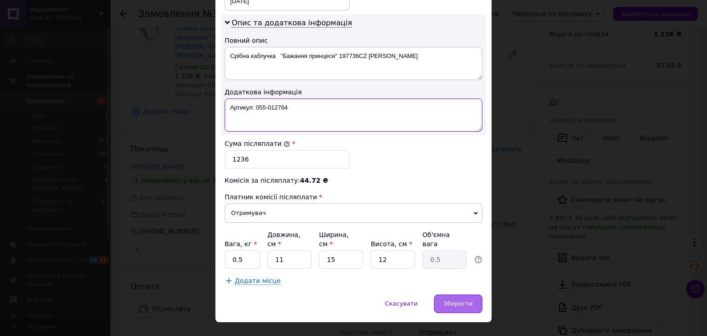
type textarea "Артикул: 055-012764"
click at [454, 294] on div "Зберегти" at bounding box center [458, 303] width 48 height 18
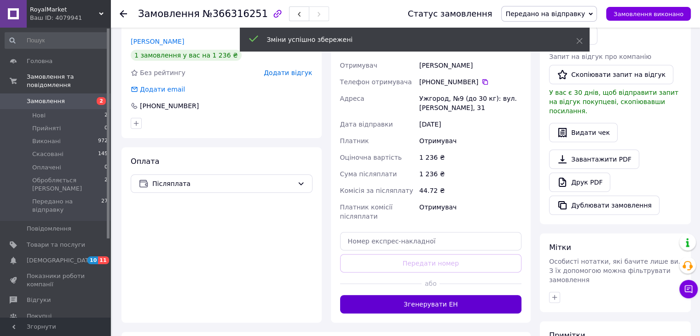
scroll to position [276, 0]
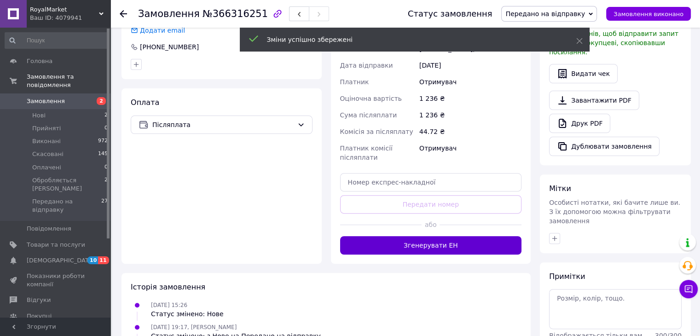
click at [451, 236] on button "Згенерувати ЕН" at bounding box center [431, 245] width 182 height 18
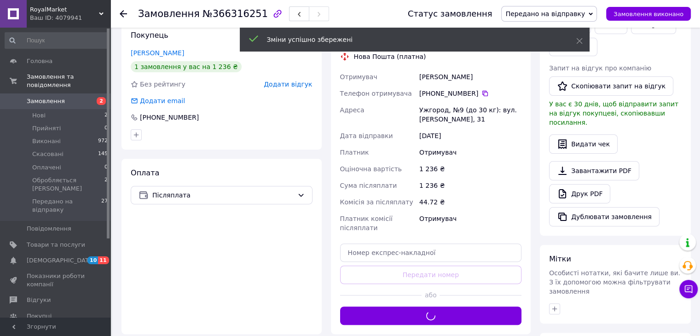
scroll to position [184, 0]
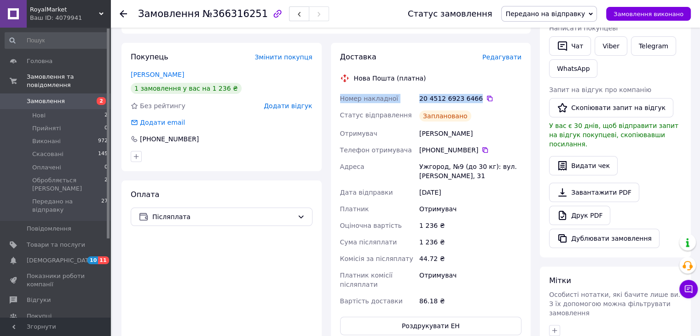
drag, startPoint x: 338, startPoint y: 89, endPoint x: 472, endPoint y: 85, distance: 134.4
click at [472, 90] on div "Номер накладної 20 4512 6923 6466   Статус відправлення Заплановано Отримувач Г…" at bounding box center [430, 199] width 185 height 219
copy div "Номер накладної 20 4512 6923 6466"
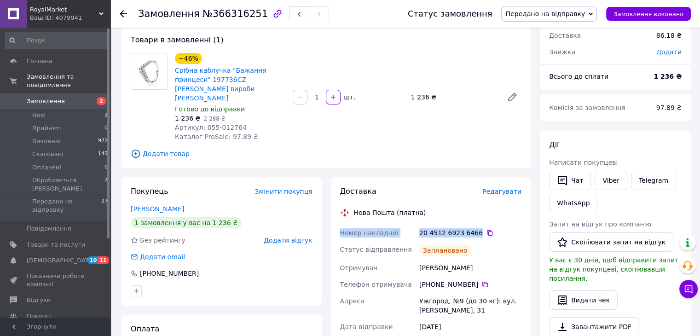
scroll to position [0, 0]
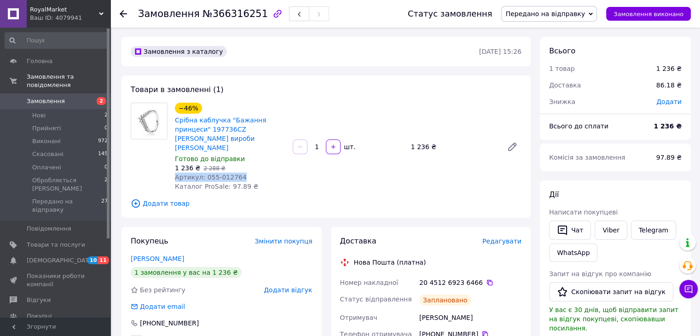
drag, startPoint x: 239, startPoint y: 166, endPoint x: 172, endPoint y: 173, distance: 66.6
click at [172, 173] on div "−46% Срібна каблучка "Бажання принцеси" 197736CZ Ювелірні вироби Pandora Royal …" at bounding box center [230, 147] width 118 height 92
copy span "Артикул: 055-012764"
click at [244, 172] on div "Артикул: 055-012764" at bounding box center [230, 176] width 110 height 9
drag, startPoint x: 238, startPoint y: 167, endPoint x: 202, endPoint y: 168, distance: 35.5
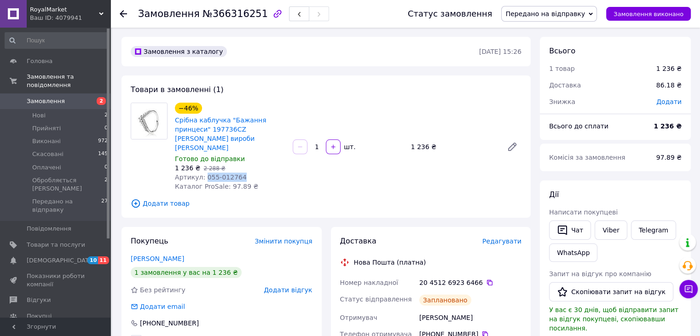
click at [202, 172] on div "Артикул: 055-012764" at bounding box center [230, 176] width 110 height 9
copy span "055-012764"
click at [232, 9] on span "№366316251" at bounding box center [234, 13] width 65 height 11
copy span "366316251"
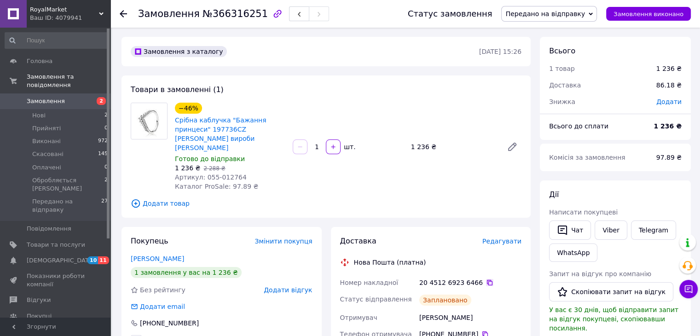
click at [486, 279] on icon at bounding box center [489, 282] width 7 height 7
drag, startPoint x: 475, startPoint y: 310, endPoint x: 414, endPoint y: 310, distance: 60.3
copy div "Отримувач Гнатюк Валерій"
click at [123, 13] on icon at bounding box center [123, 13] width 7 height 7
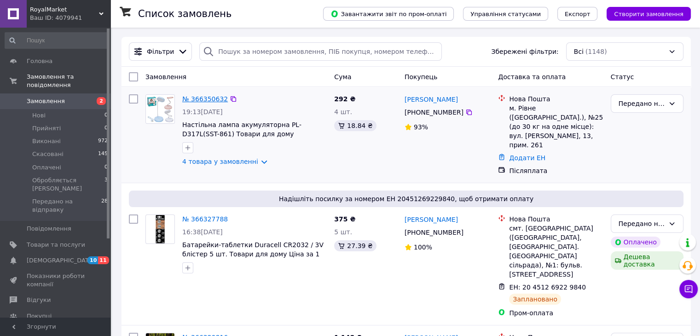
click at [205, 99] on link "№ 366350632" at bounding box center [205, 98] width 46 height 7
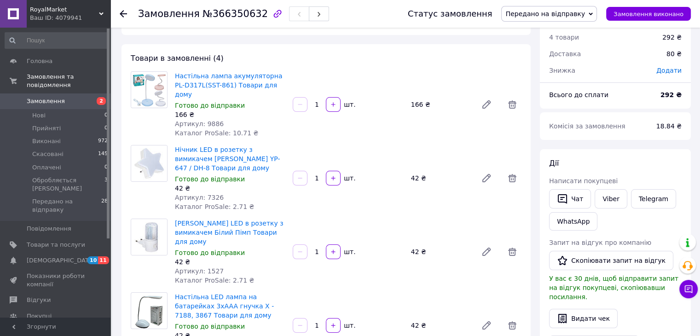
scroll to position [46, 0]
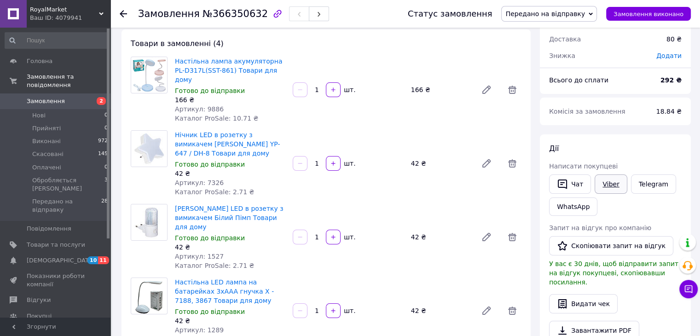
click at [609, 182] on link "Viber" at bounding box center [610, 183] width 32 height 19
click at [642, 183] on link "Telegram" at bounding box center [653, 183] width 45 height 19
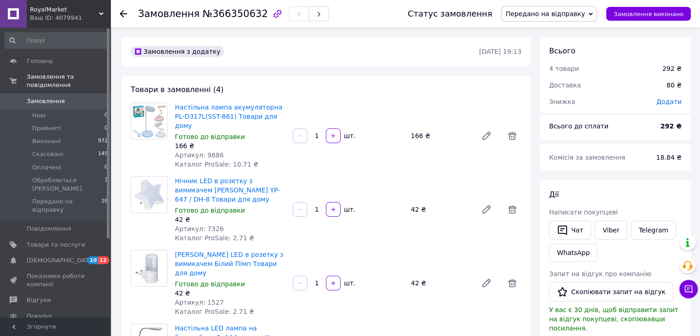
click at [230, 13] on span "№366350632" at bounding box center [234, 13] width 65 height 11
copy span "366350632"
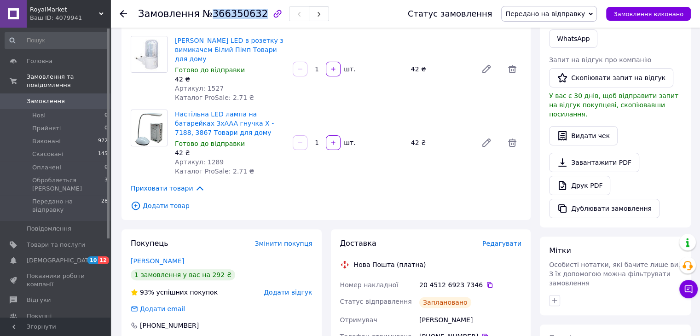
scroll to position [368, 0]
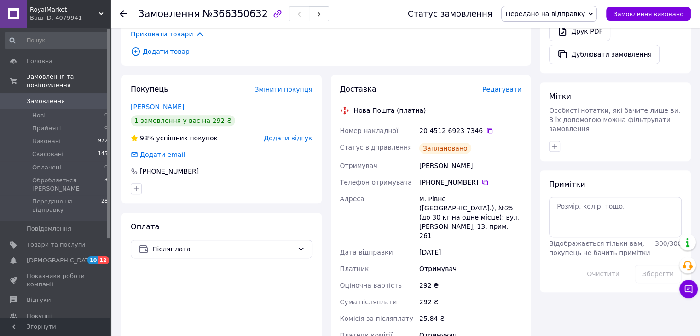
drag, startPoint x: 478, startPoint y: 113, endPoint x: 471, endPoint y: 117, distance: 8.4
click at [487, 128] on icon at bounding box center [490, 131] width 6 height 6
click at [482, 174] on div "[PHONE_NUMBER]" at bounding box center [470, 182] width 106 height 17
drag, startPoint x: 483, startPoint y: 148, endPoint x: 414, endPoint y: 145, distance: 69.1
click at [414, 145] on div "Номер накладної 20 4512 6923 7346   Статус відправлення Заплановано Отримувач […" at bounding box center [430, 245] width 185 height 247
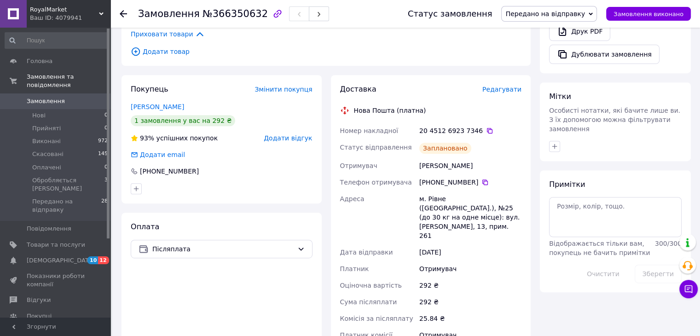
copy div "Отримувач [PERSON_NAME]"
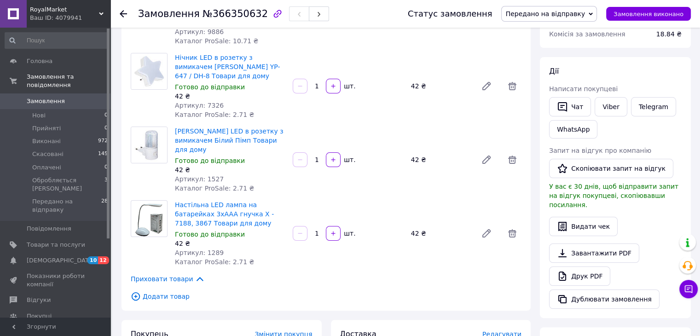
scroll to position [46, 0]
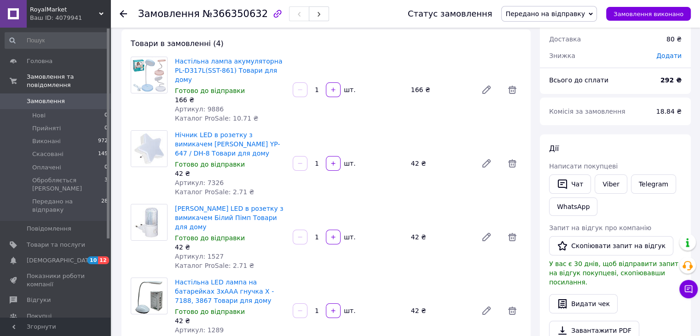
click at [122, 13] on use at bounding box center [123, 13] width 7 height 7
